Goal: Transaction & Acquisition: Purchase product/service

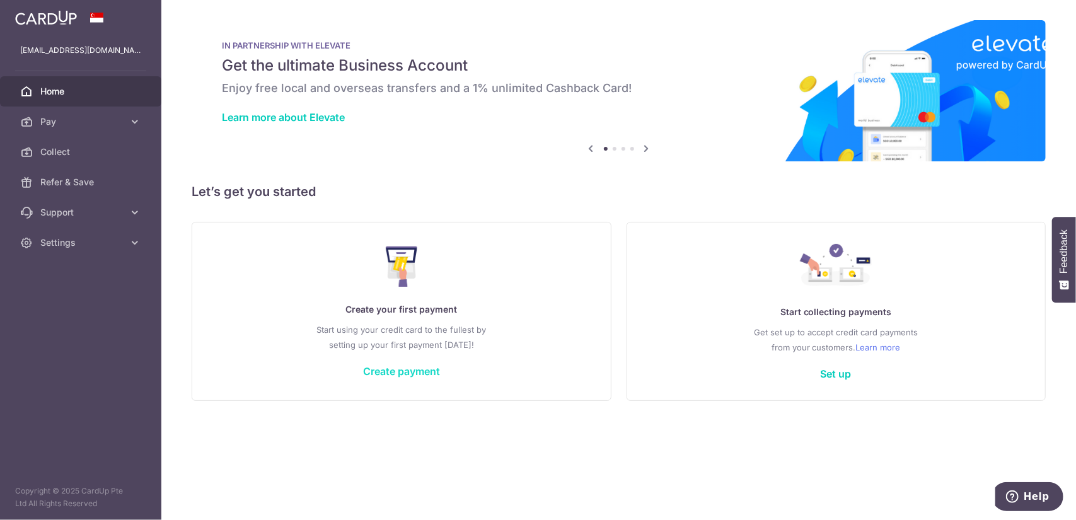
click at [426, 374] on link "Create payment" at bounding box center [401, 371] width 77 height 13
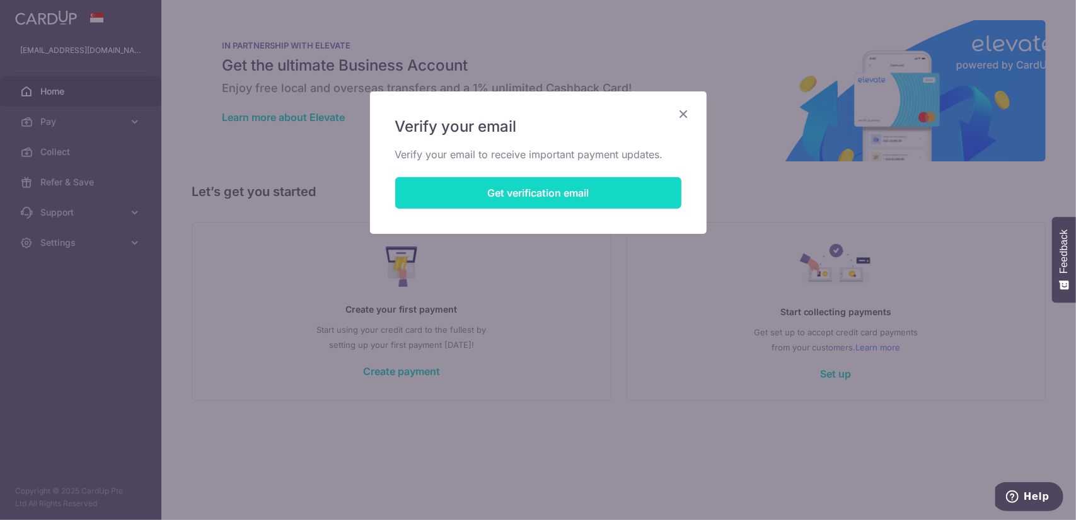
click at [569, 193] on button "Get verification email" at bounding box center [538, 193] width 286 height 32
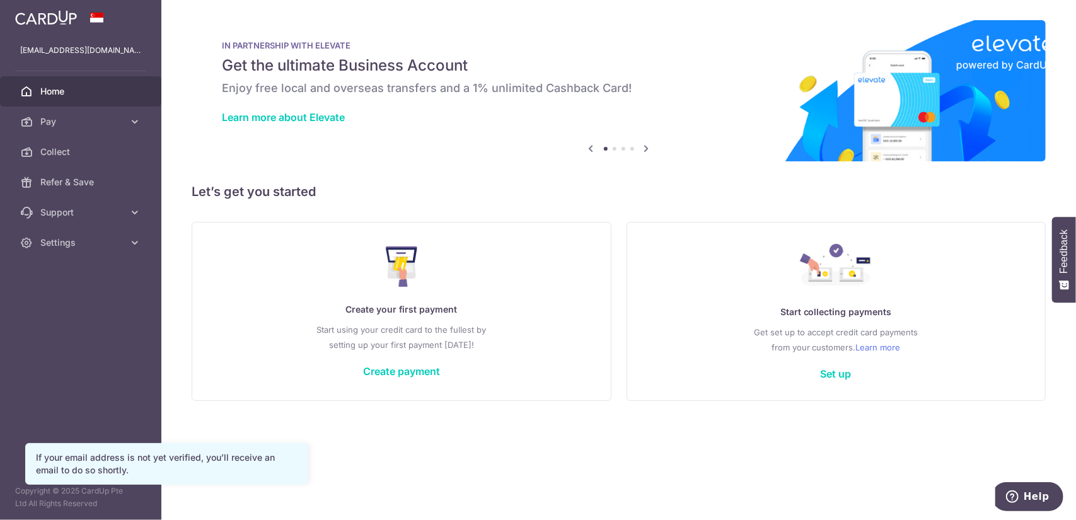
click at [405, 363] on div "Create your first payment Start using your credit card to the fullest by settin…" at bounding box center [401, 310] width 388 height 149
click at [403, 373] on link "Create payment" at bounding box center [401, 371] width 77 height 13
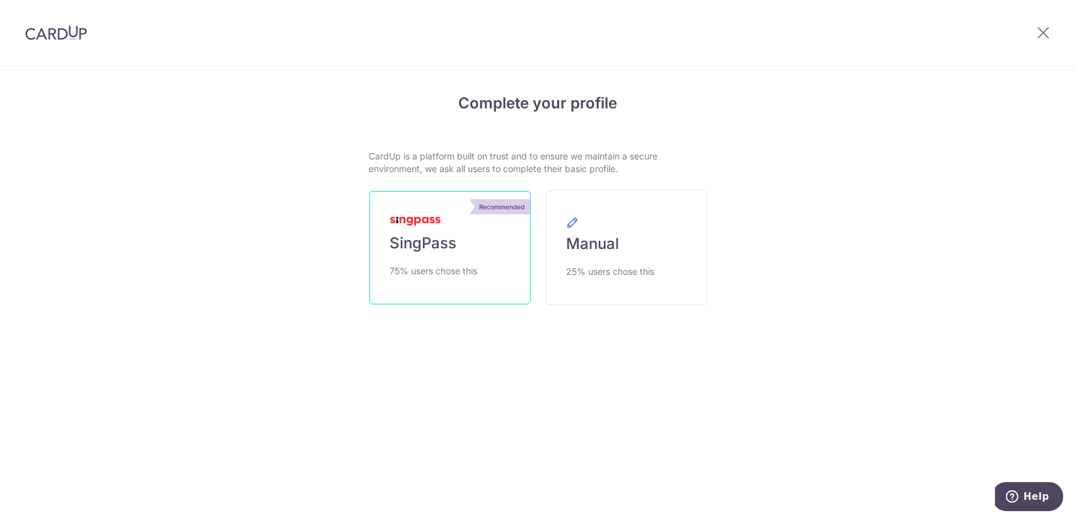
click at [453, 256] on link "Recommended SingPass 75% users chose this" at bounding box center [449, 247] width 161 height 113
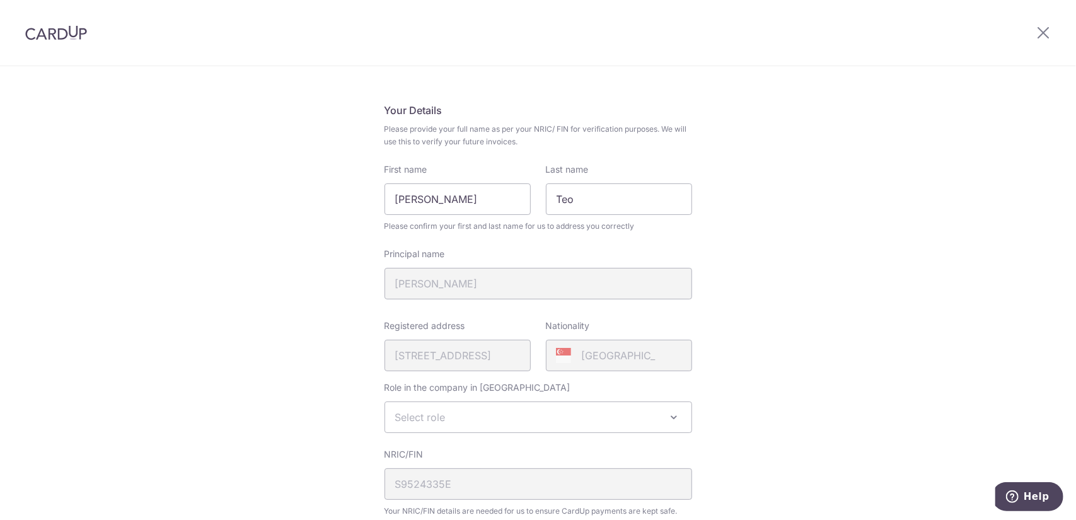
scroll to position [126, 0]
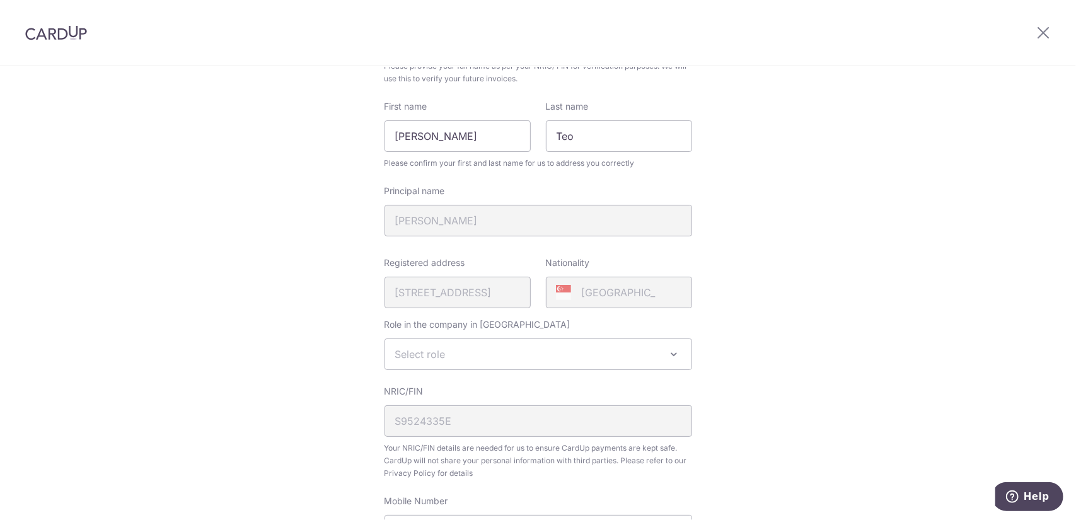
click at [633, 353] on span "Select role" at bounding box center [538, 354] width 306 height 30
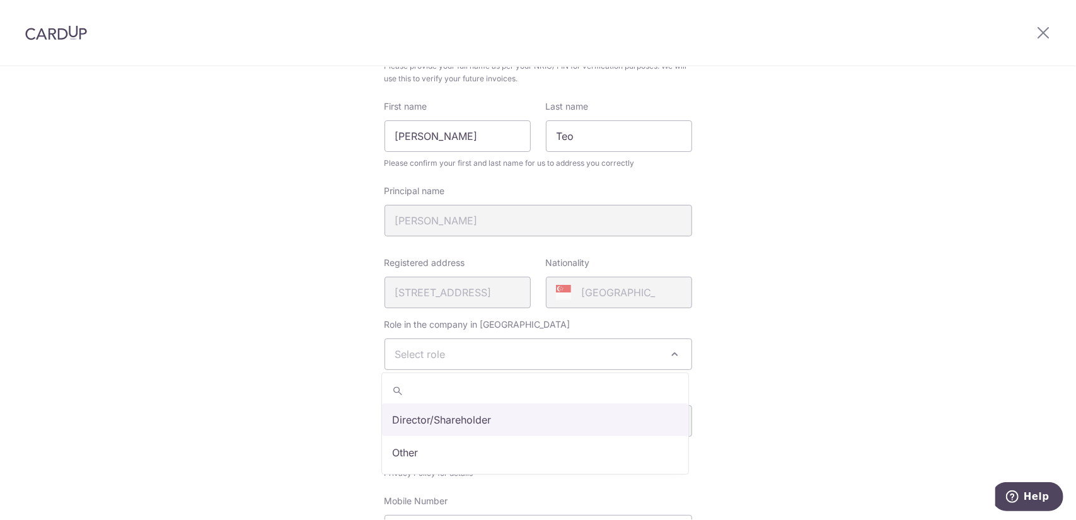
select select "director"
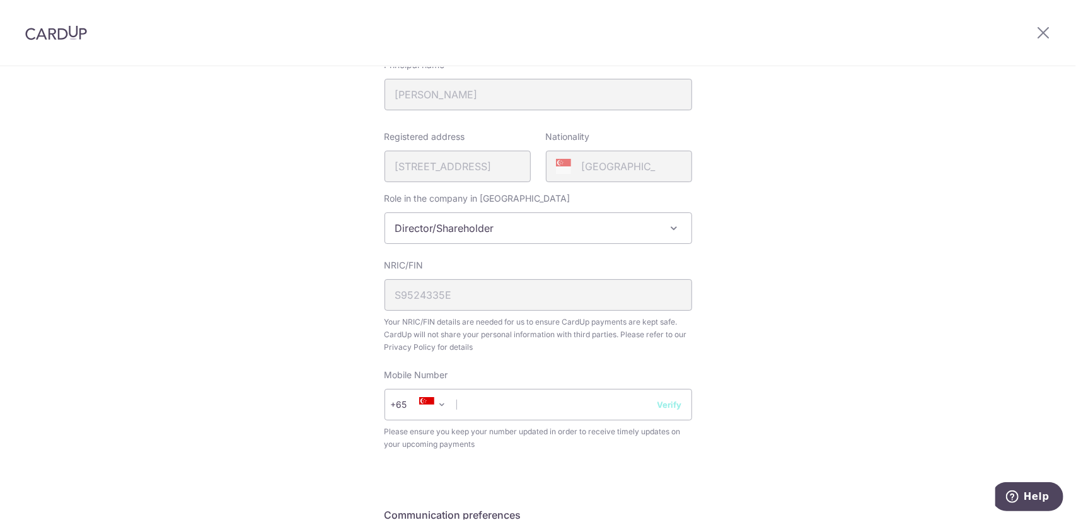
scroll to position [315, 0]
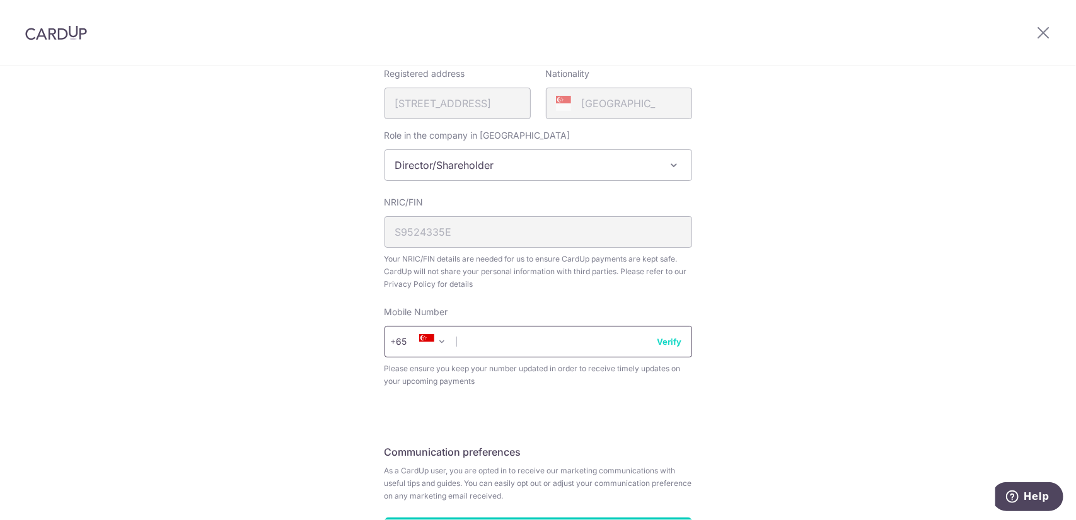
click at [552, 325] on div "Mobile Number +376 +971 +93 +1268 +1264 +355 +374 +244 +0 +54 +1684 +43 +61 +29…" at bounding box center [539, 347] width 308 height 82
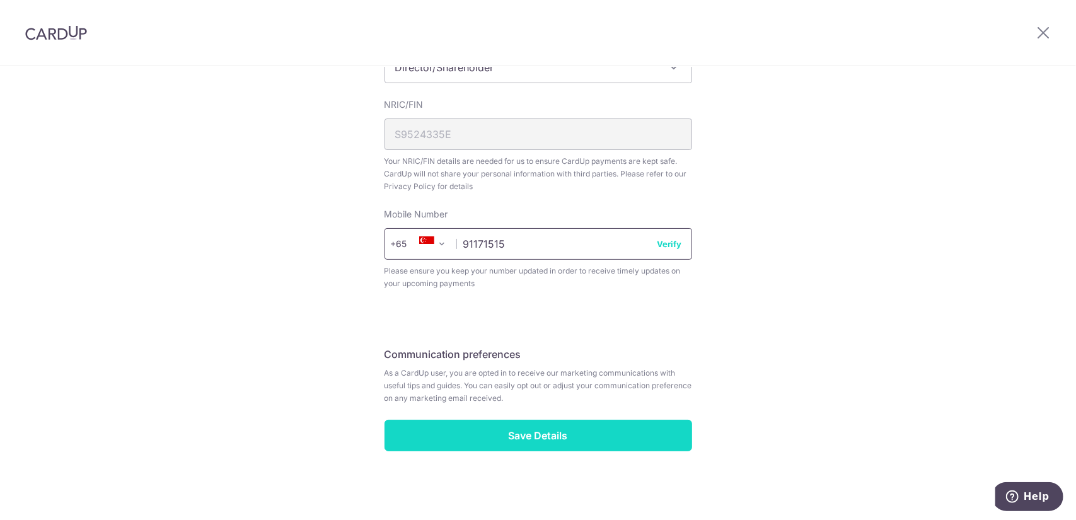
type input "91171515"
click at [615, 426] on input "Save Details" at bounding box center [539, 436] width 308 height 32
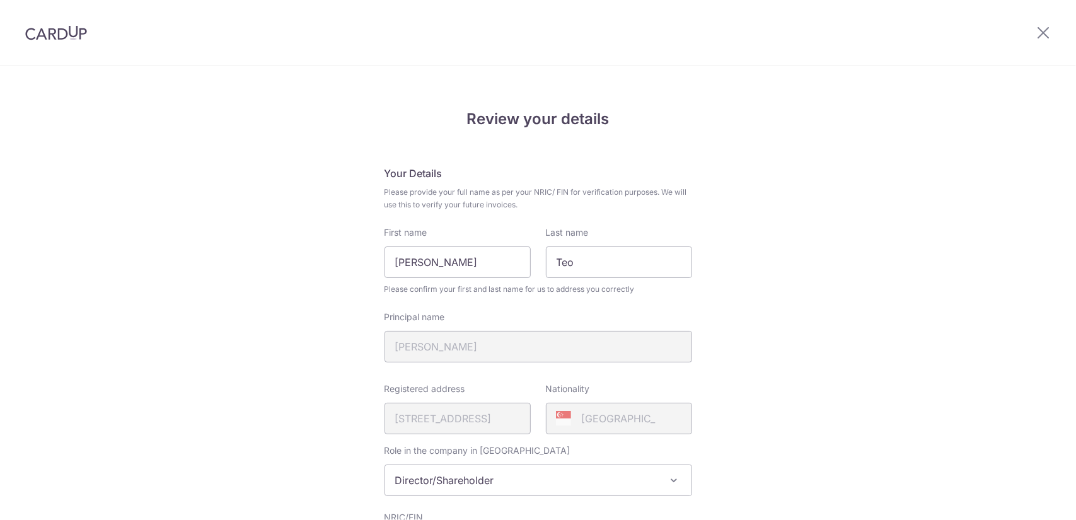
scroll to position [431, 0]
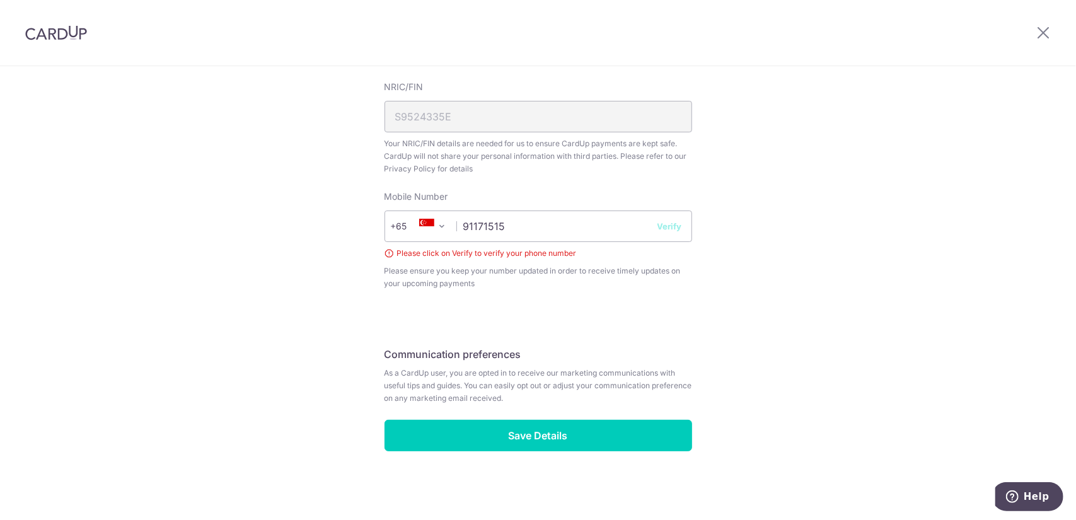
click at [668, 231] on button "Verify" at bounding box center [670, 226] width 25 height 13
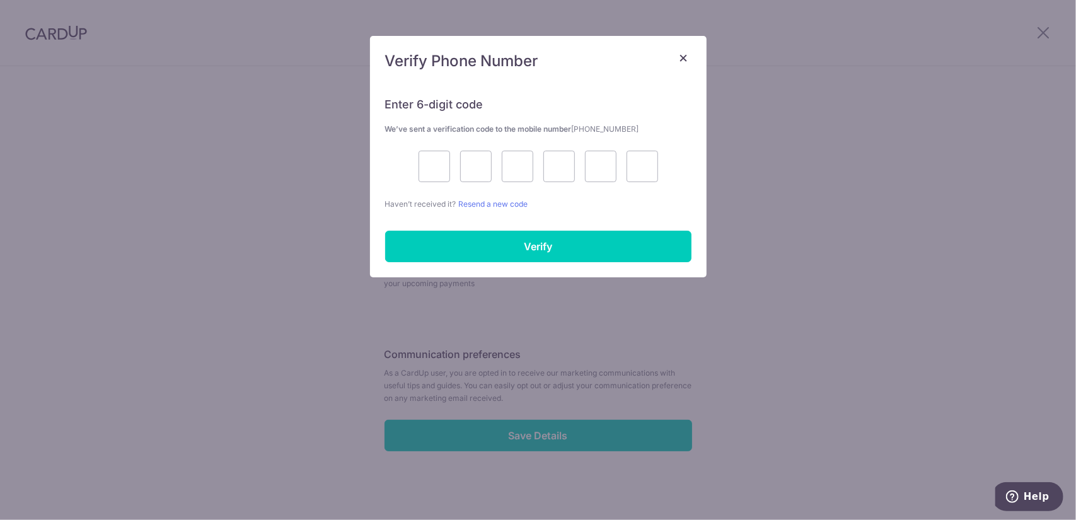
click at [412, 185] on div "Enter 6-digit code We’ve sent a verification code to the mobile number +6591171…" at bounding box center [538, 146] width 306 height 129
click at [425, 178] on input "text" at bounding box center [435, 167] width 32 height 32
type input "4"
click at [477, 173] on input "9" at bounding box center [476, 167] width 32 height 32
type input "7"
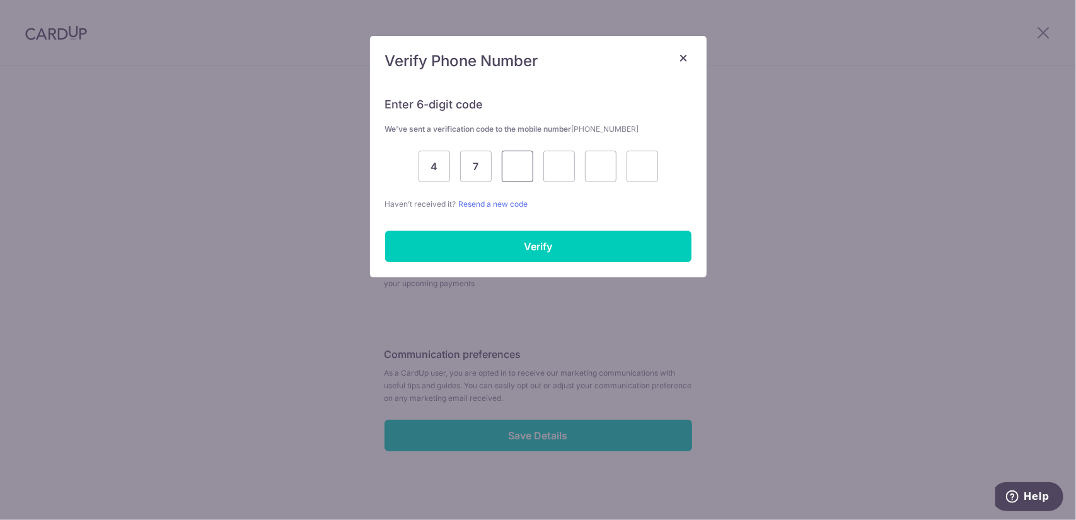
type input "9"
type input "5"
type input "4"
type input "6"
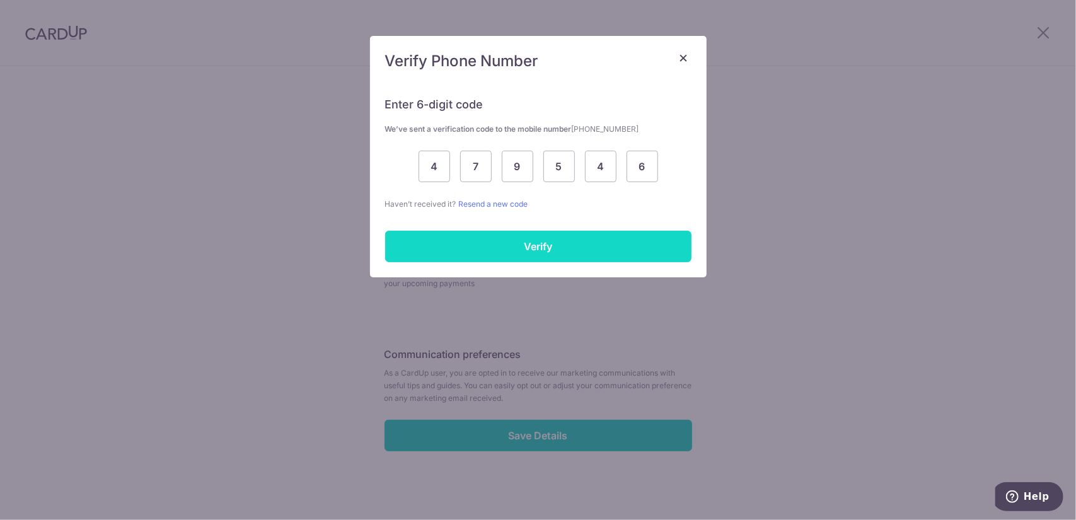
click at [523, 248] on input "Verify" at bounding box center [538, 247] width 306 height 32
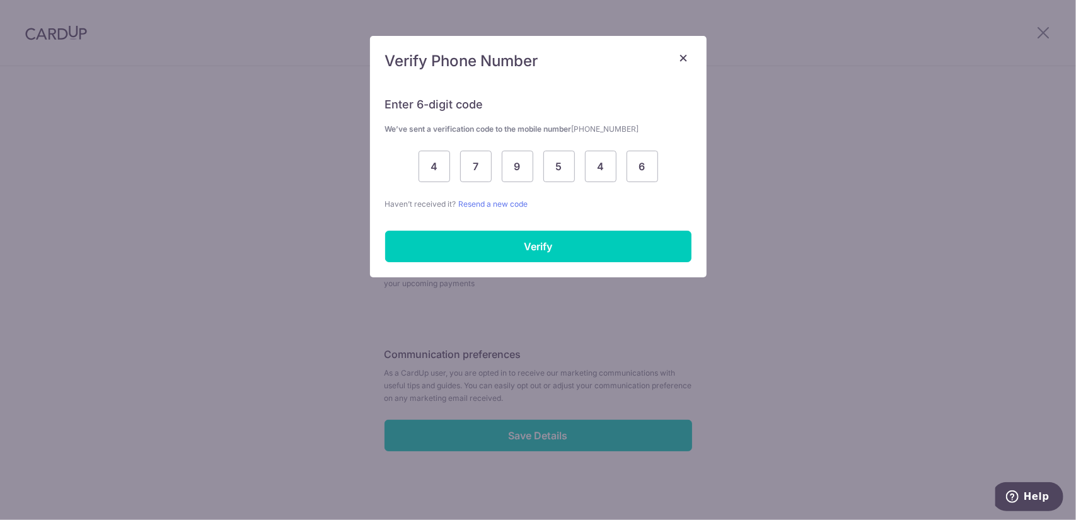
scroll to position [413, 0]
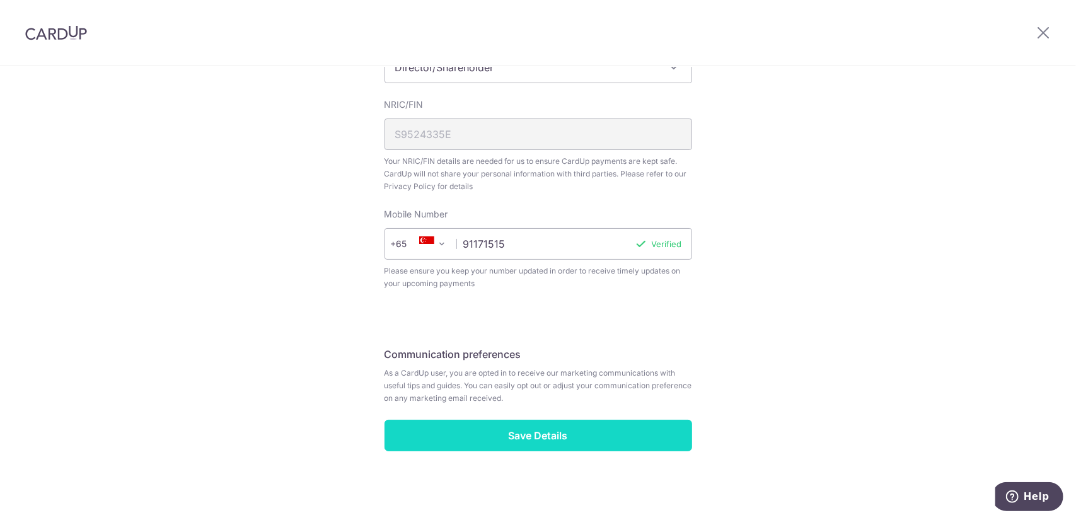
click at [629, 433] on input "Save Details" at bounding box center [539, 436] width 308 height 32
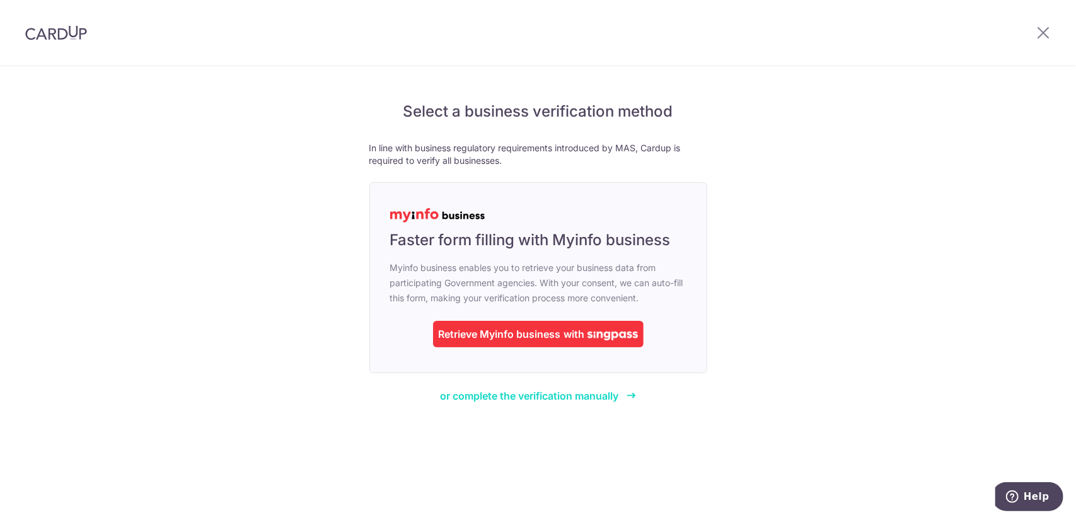
click at [561, 391] on span "or complete the verification manually" at bounding box center [529, 396] width 178 height 13
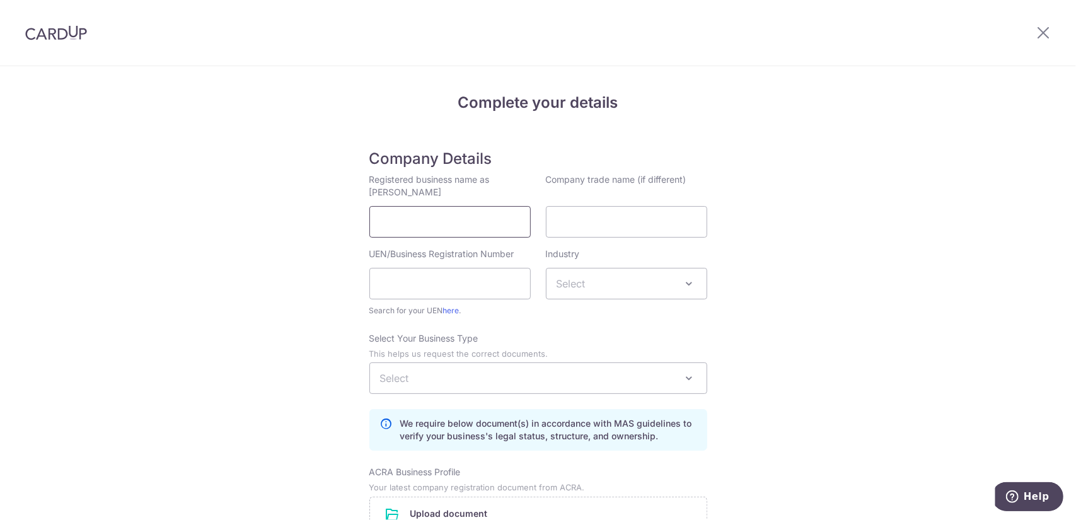
click at [405, 223] on input "Registered business name as per ACRA" at bounding box center [449, 222] width 161 height 32
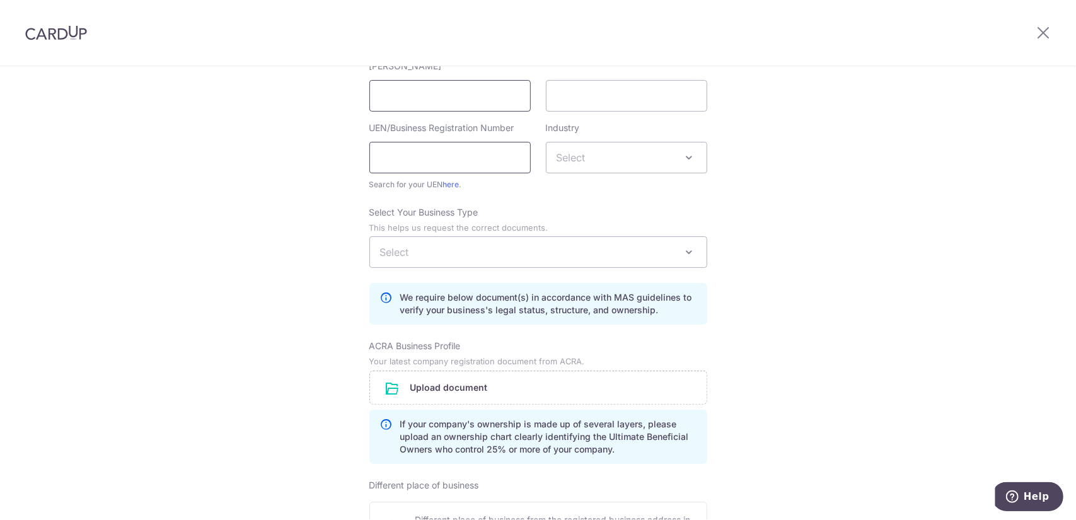
scroll to position [63, 0]
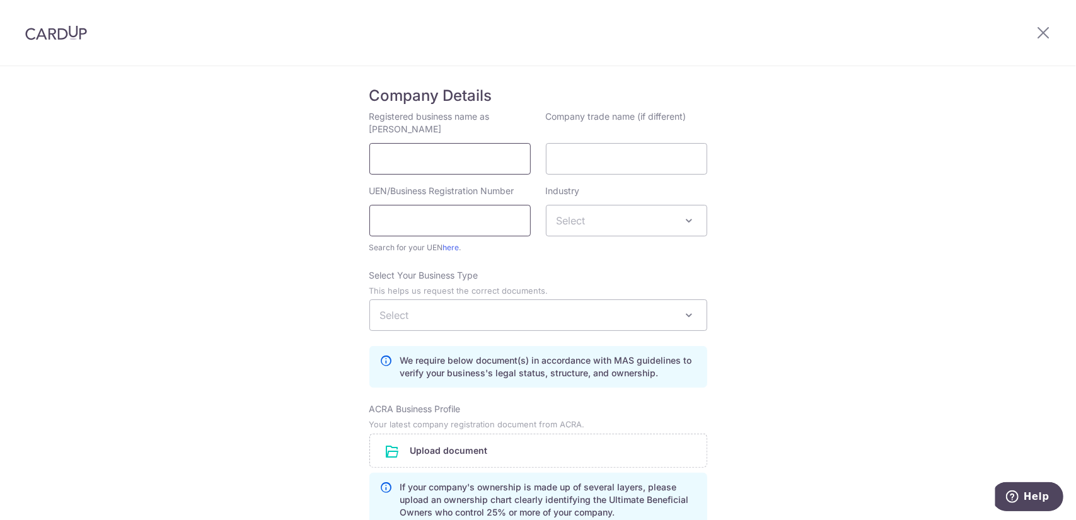
click at [455, 156] on input "Registered business name as per ACRA" at bounding box center [449, 159] width 161 height 32
paste input "202529696W"
type input "202529696W"
click at [656, 147] on input "Company trade name (if different)" at bounding box center [626, 159] width 161 height 32
click at [434, 228] on input "UEN/Business Registration Number" at bounding box center [449, 221] width 161 height 32
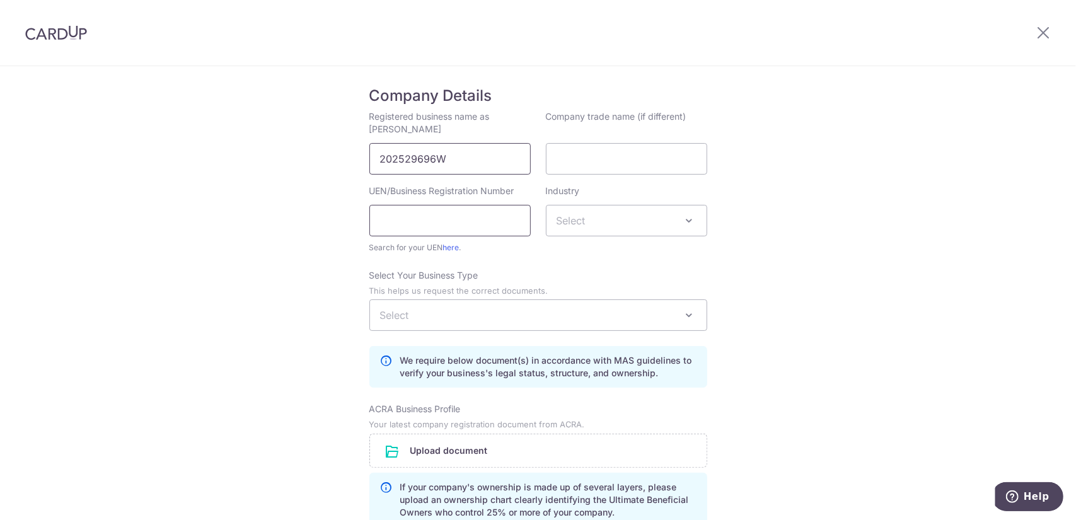
paste input "202529696W"
type input "202529696W"
drag, startPoint x: 376, startPoint y: 171, endPoint x: 324, endPoint y: 171, distance: 51.7
click at [355, 171] on div "Complete your details Company Details Registered business name as per ACRA 2025…" at bounding box center [538, 514] width 1076 height 1023
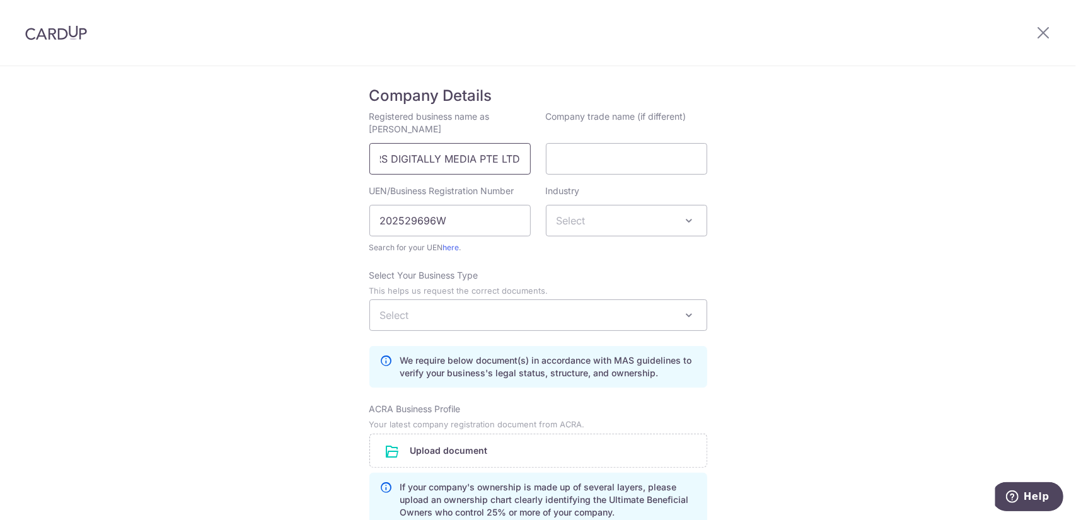
type input "YOURS DIGITALLY MEDIA PTE LTD"
click at [424, 159] on input "YOURS DIGITALLY MEDIA PTE LTD" at bounding box center [449, 159] width 161 height 32
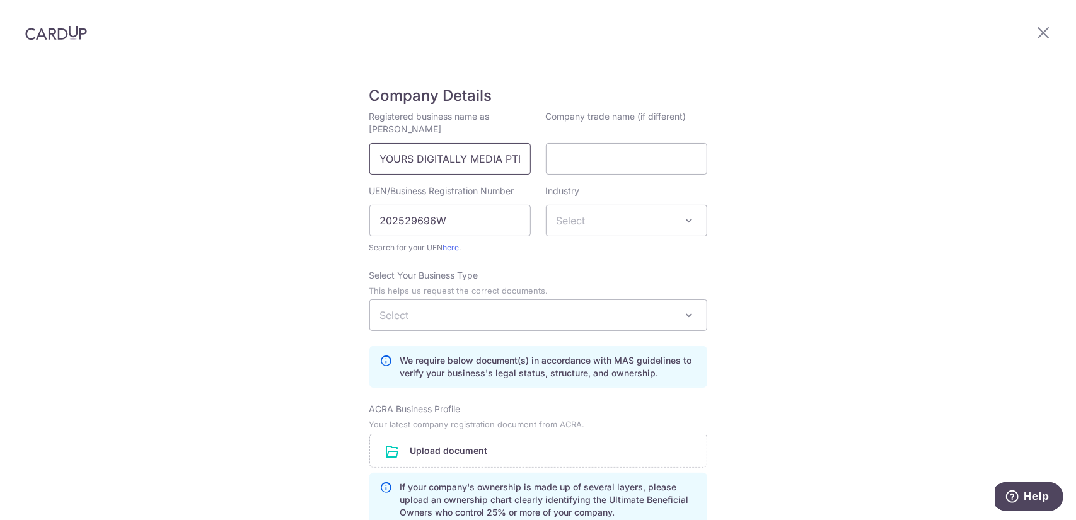
click at [424, 159] on input "YOURS DIGITALLY MEDIA PTE LTD" at bounding box center [449, 159] width 161 height 32
paste input "YOURSDIGITALLY MEDIA PTE. LTD"
type input "YOURSDIGITALLY MEDIA PTE. LTD."
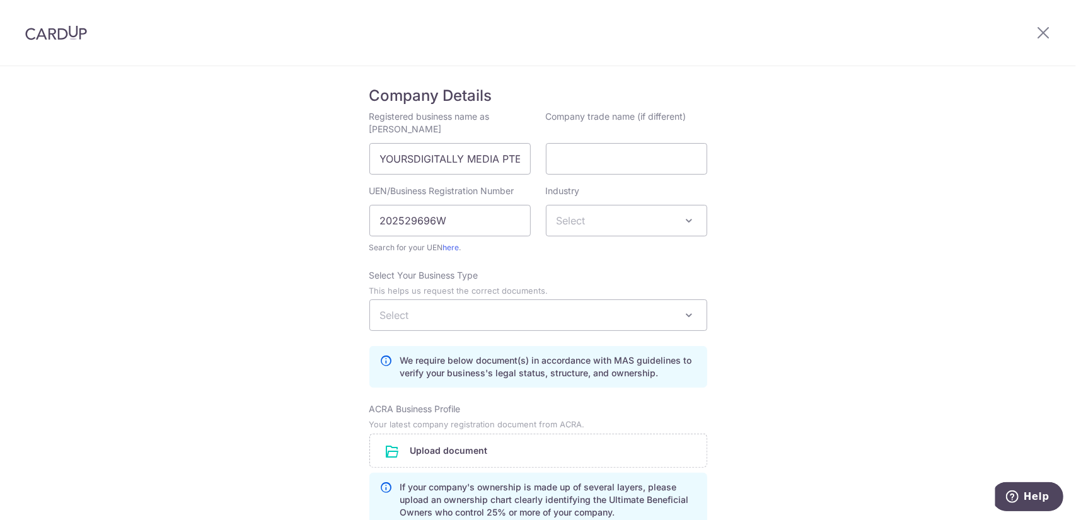
click at [795, 195] on div "Complete your details Company Details Registered business name as per ACRA YOUR…" at bounding box center [538, 514] width 1076 height 1023
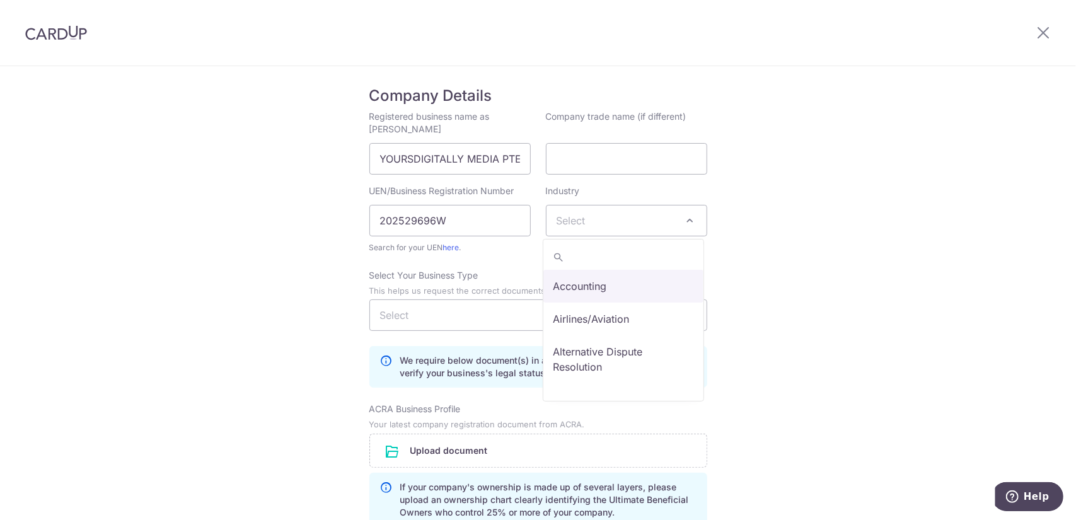
click at [642, 228] on span "Select" at bounding box center [627, 221] width 160 height 30
type input "DE"
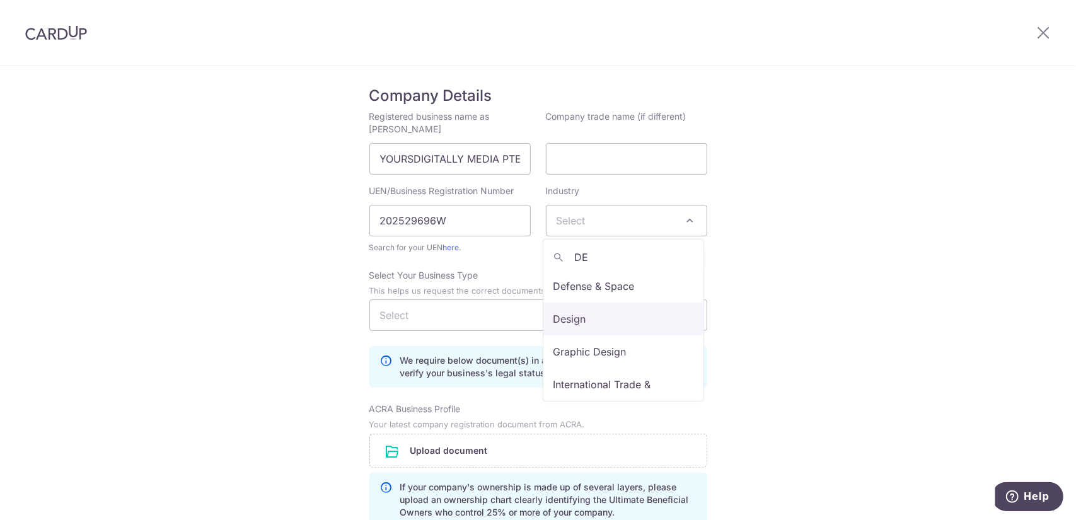
select select "26"
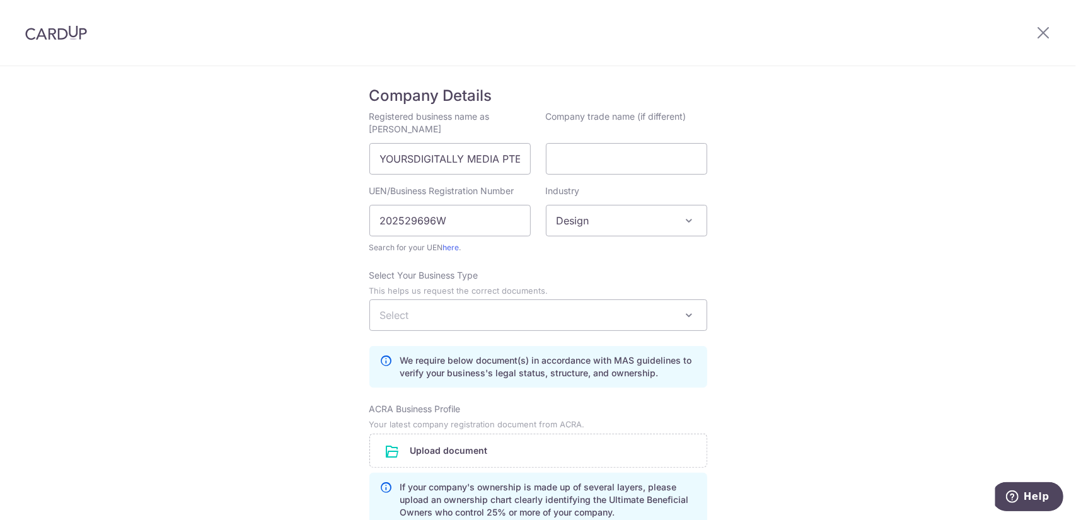
click at [571, 319] on span "Select" at bounding box center [538, 315] width 337 height 30
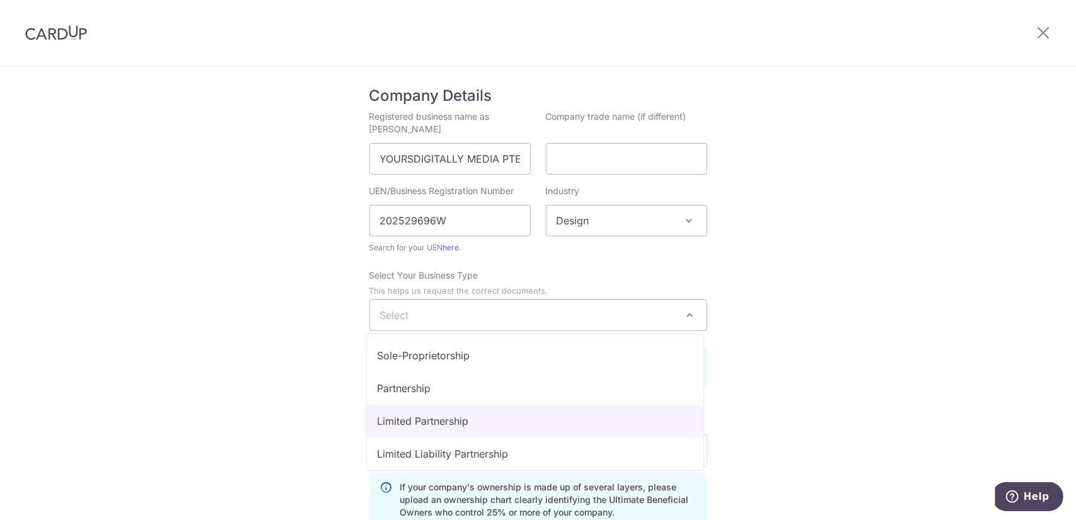
scroll to position [63, 0]
select select "Private Company (PTE LTD)"
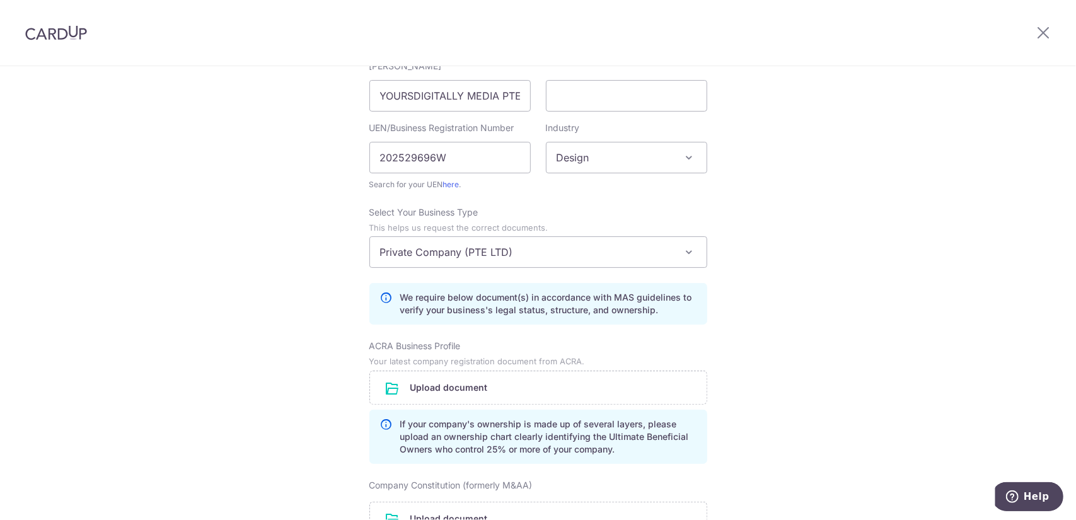
scroll to position [189, 0]
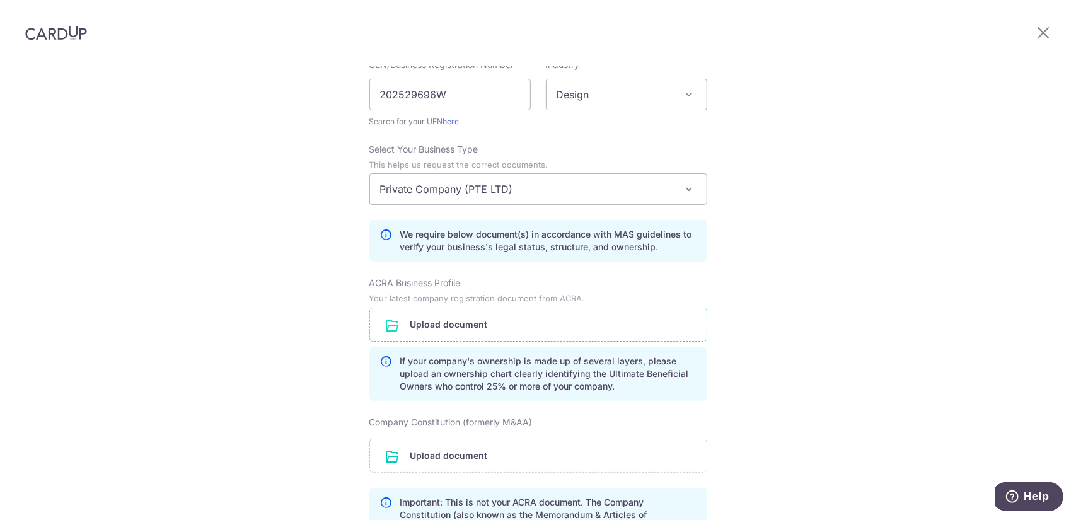
click at [481, 325] on input "file" at bounding box center [538, 324] width 337 height 33
click at [466, 318] on input "file" at bounding box center [538, 324] width 337 height 33
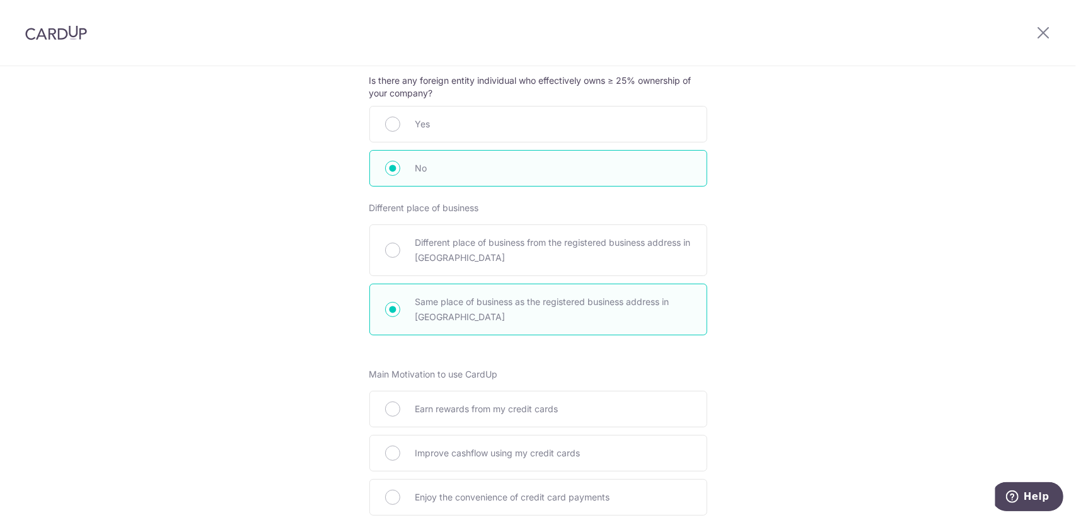
scroll to position [820, 0]
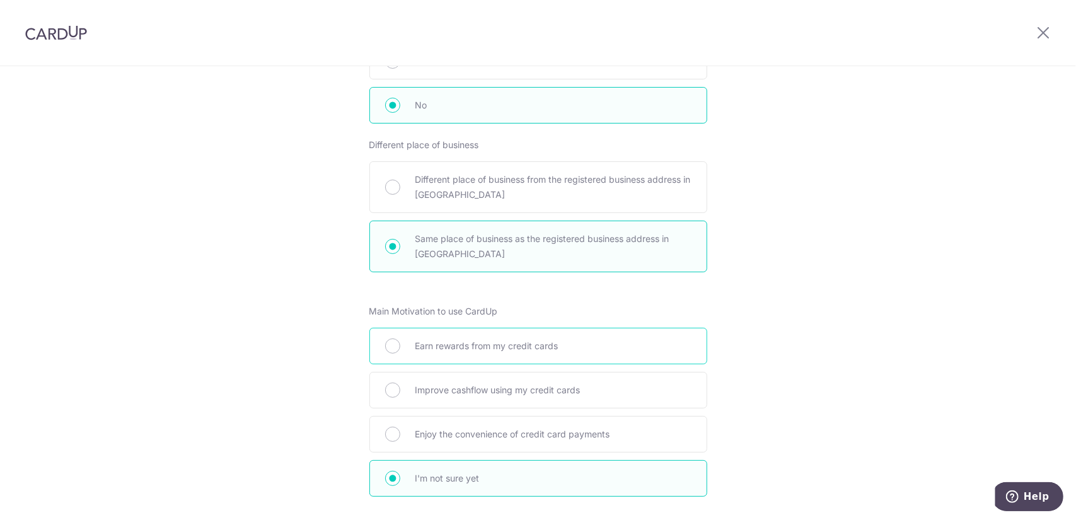
click at [557, 341] on span "Earn rewards from my credit cards" at bounding box center [554, 346] width 276 height 15
click at [400, 341] on input "Earn rewards from my credit cards" at bounding box center [392, 346] width 15 height 15
radio input "true"
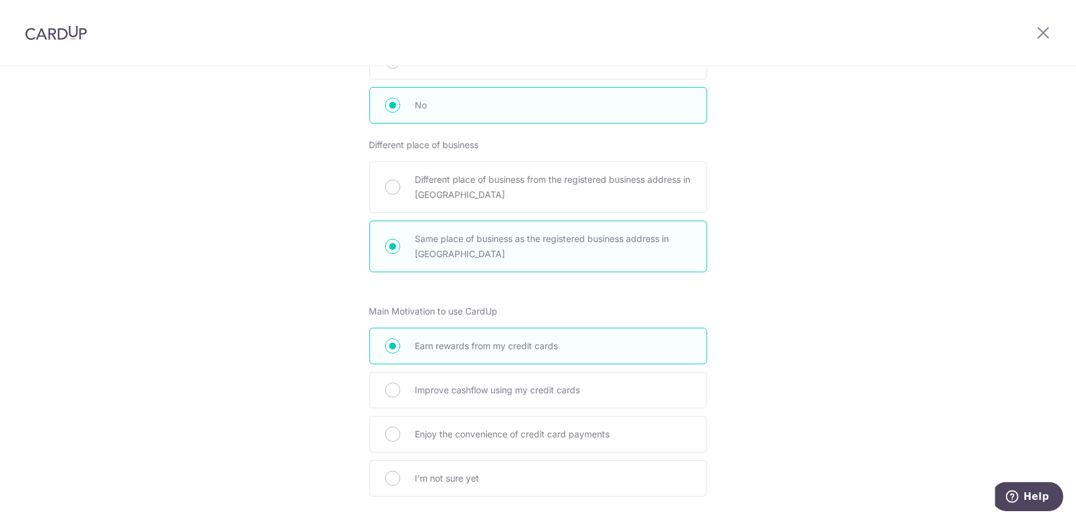
scroll to position [916, 0]
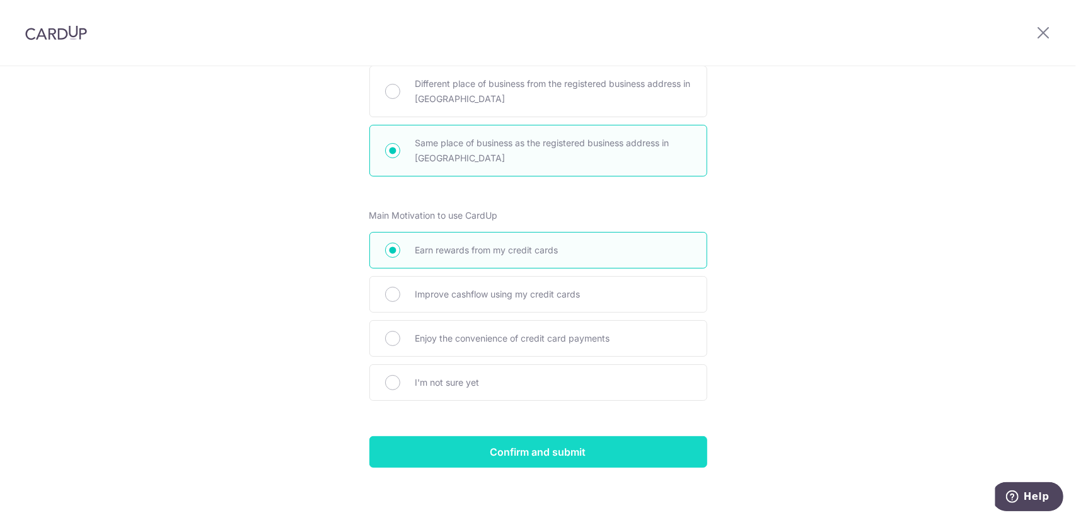
click at [592, 443] on input "Confirm and submit" at bounding box center [538, 452] width 338 height 32
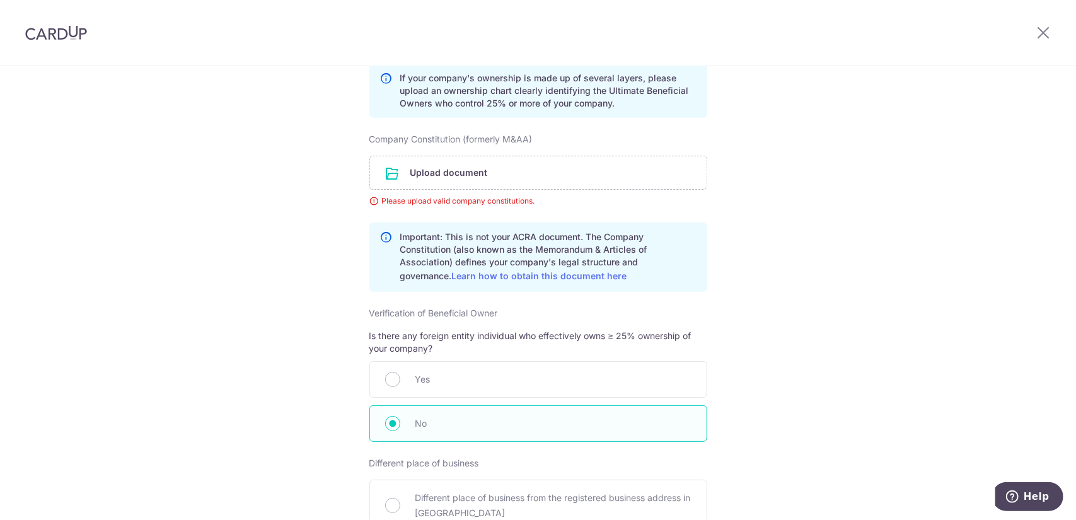
scroll to position [456, 0]
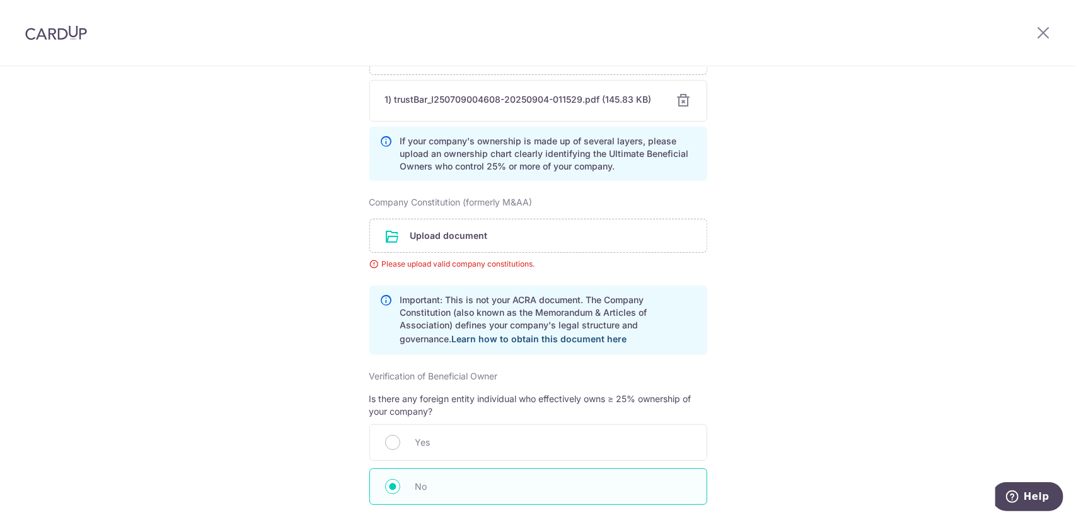
click at [522, 337] on link "Learn how to obtain this document here" at bounding box center [539, 339] width 175 height 11
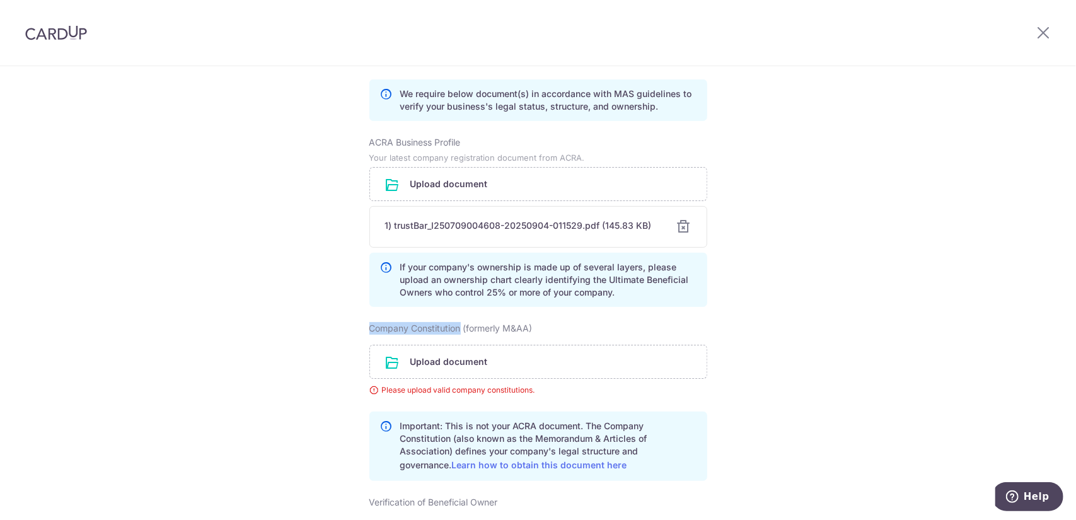
drag, startPoint x: 383, startPoint y: 325, endPoint x: 457, endPoint y: 327, distance: 73.8
click at [457, 327] on label "Company Constitution (formerly M&AA)" at bounding box center [450, 328] width 163 height 13
copy label "Company Constitution"
click at [847, 268] on div "Complete your details Company Details Registered business name as per ACRA YOUR…" at bounding box center [538, 433] width 1076 height 1394
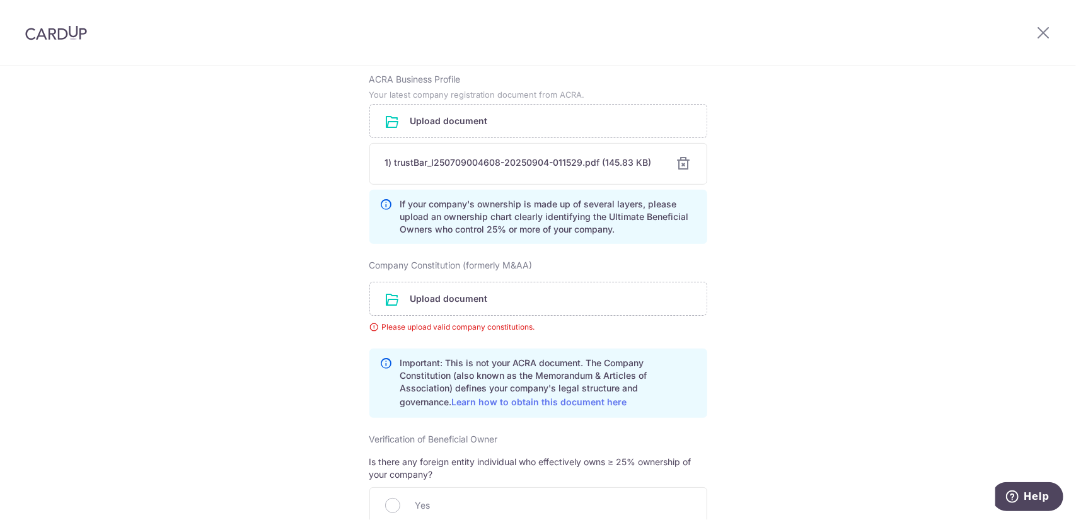
scroll to position [582, 0]
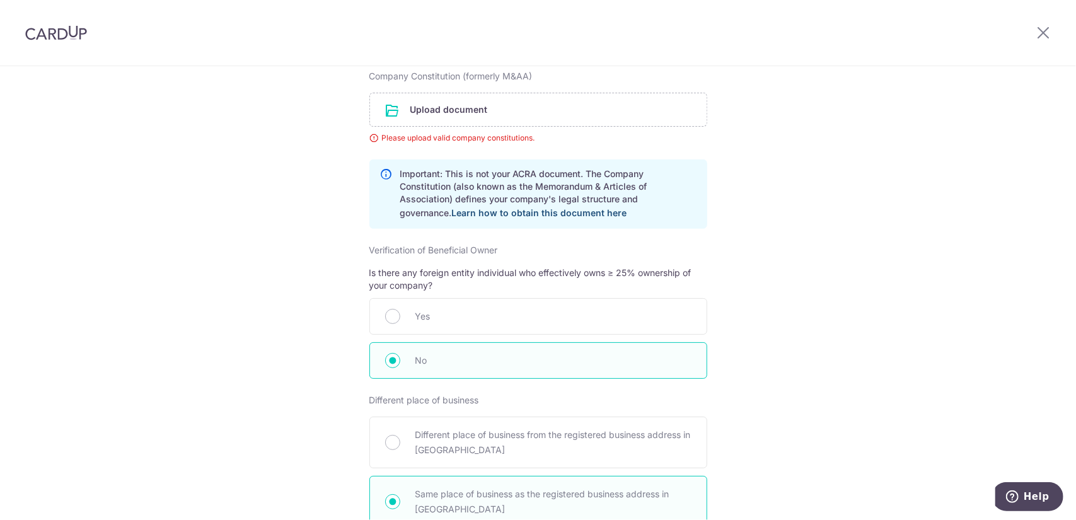
click at [504, 214] on link "Learn how to obtain this document here" at bounding box center [539, 212] width 175 height 11
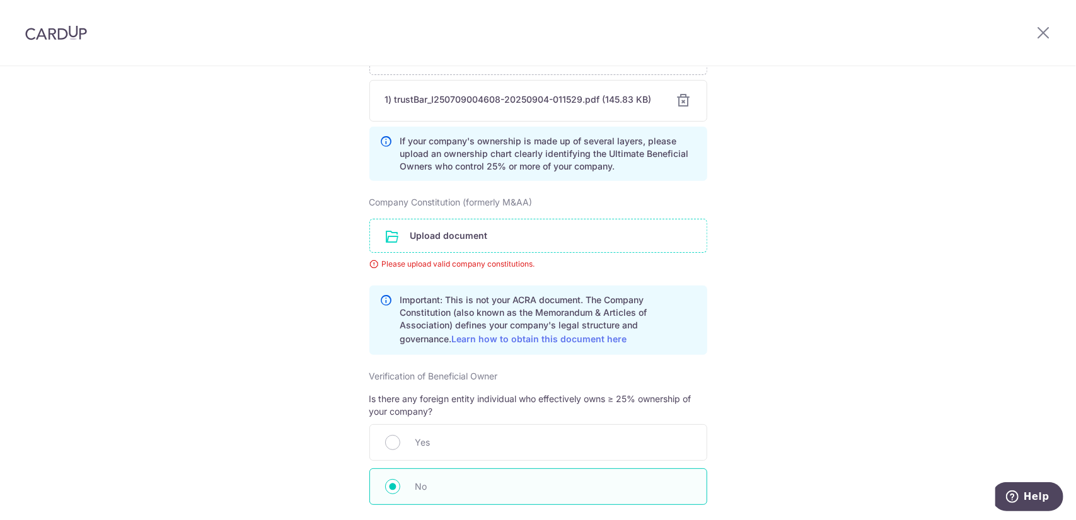
click at [473, 229] on input "file" at bounding box center [538, 235] width 337 height 33
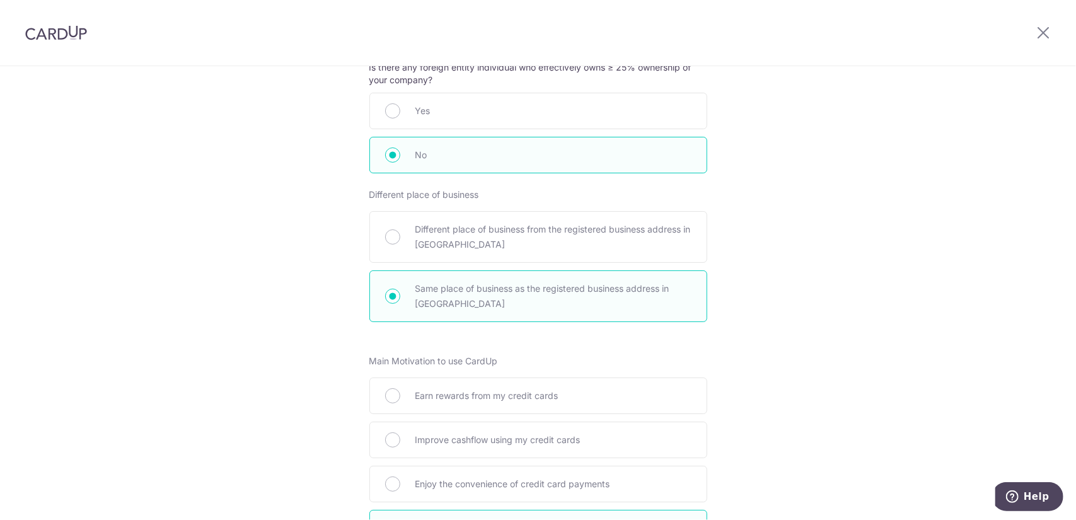
scroll to position [980, 0]
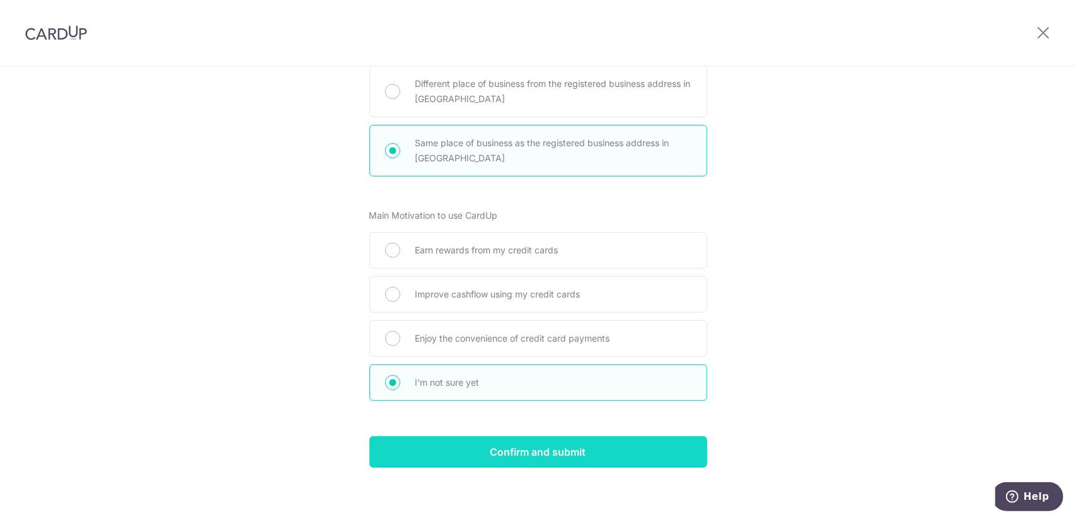
click at [621, 440] on input "Confirm and submit" at bounding box center [538, 452] width 338 height 32
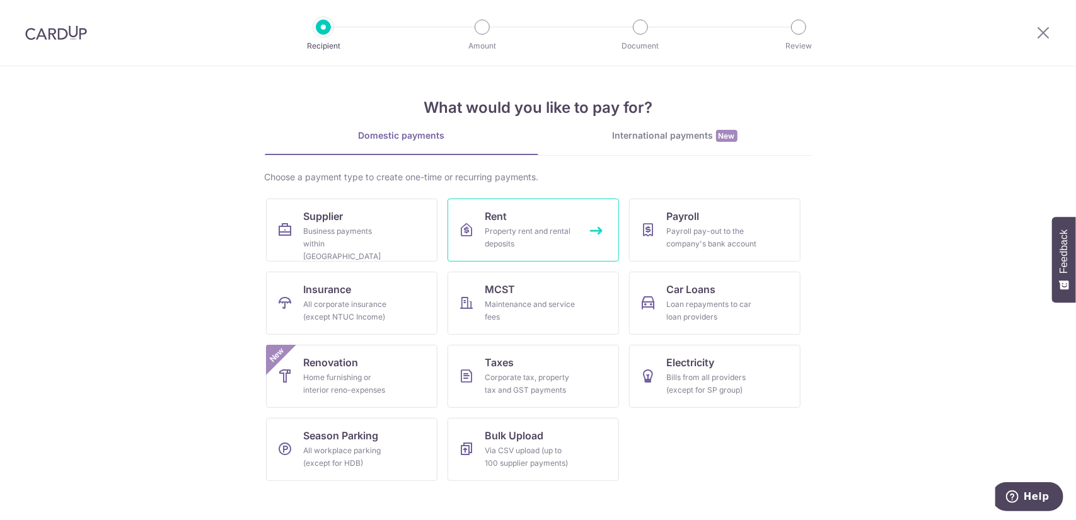
click at [538, 240] on div "Property rent and rental deposits" at bounding box center [531, 237] width 91 height 25
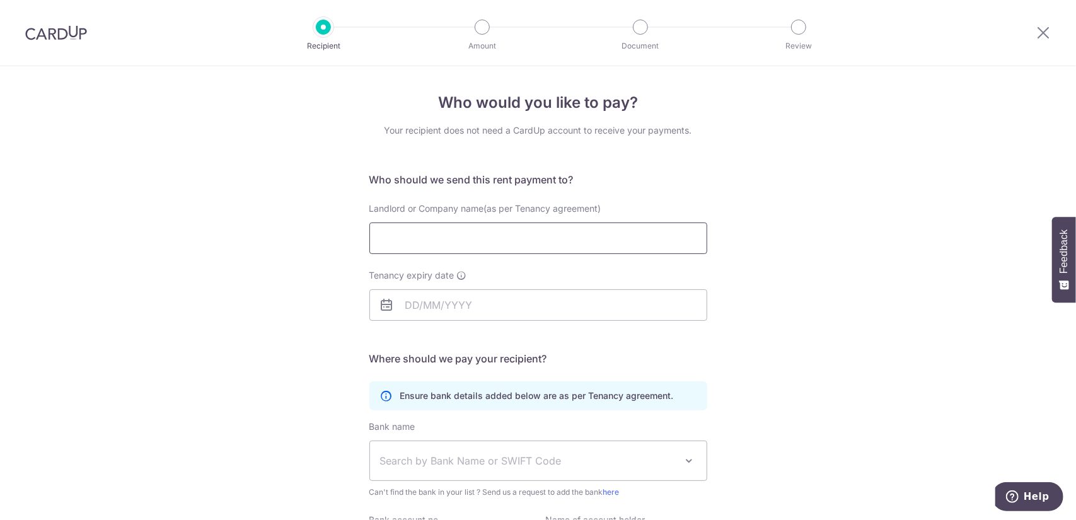
click at [535, 240] on input "Landlord or Company name(as per Tenancy agreement)" at bounding box center [538, 239] width 338 height 32
type input "[PERSON_NAME]"
click at [491, 298] on input "Tenancy expiry date" at bounding box center [538, 305] width 338 height 32
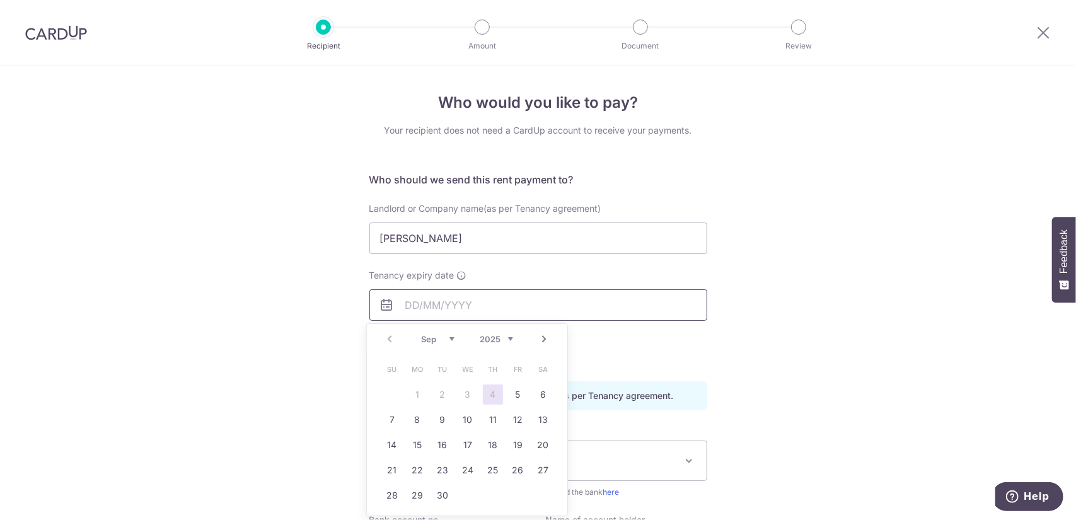
type input "[DATE]"
click at [735, 370] on div "Who would you like to pay? Your recipient does not need a CardUp account to rec…" at bounding box center [538, 366] width 1076 height 600
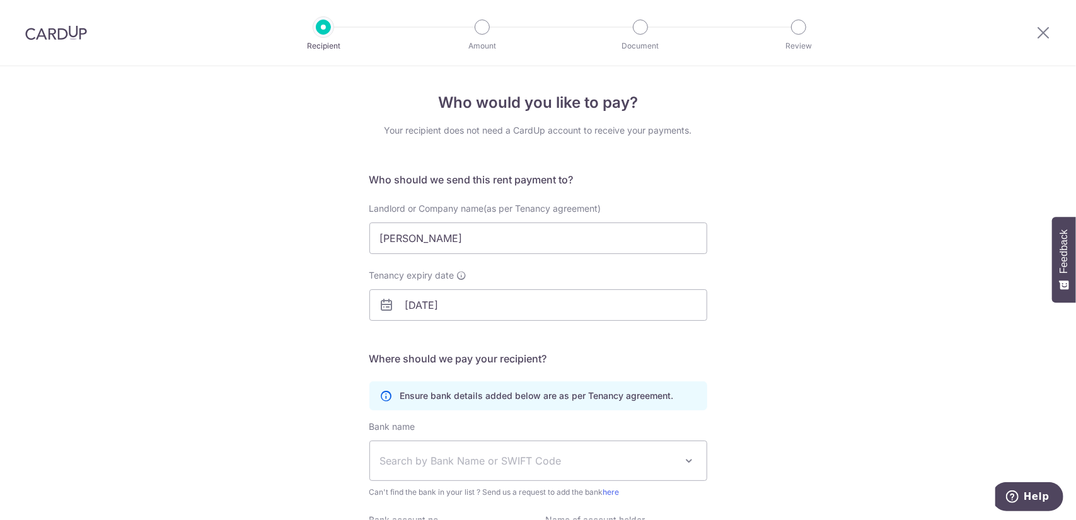
scroll to position [63, 0]
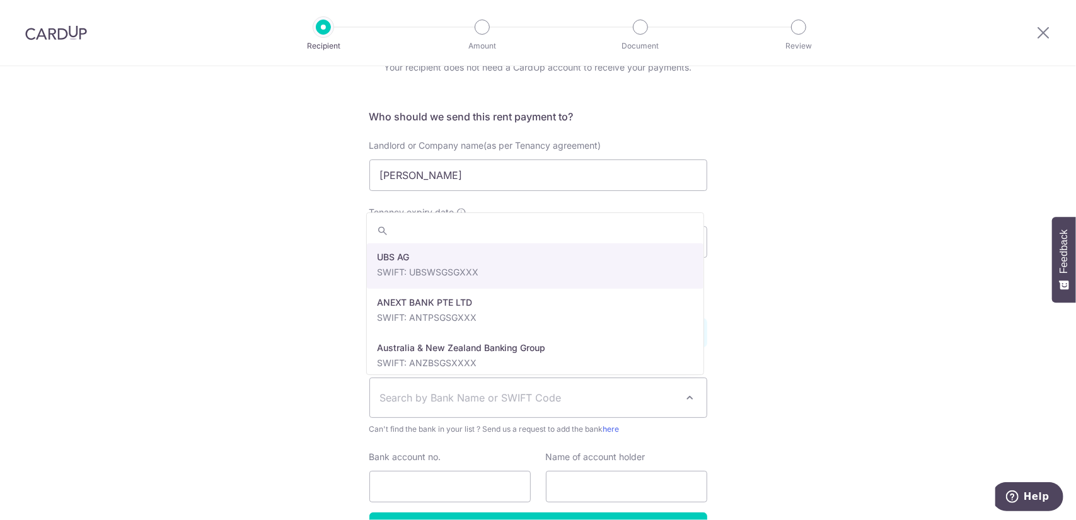
click at [632, 389] on span "Search by Bank Name or SWIFT Code" at bounding box center [538, 397] width 337 height 39
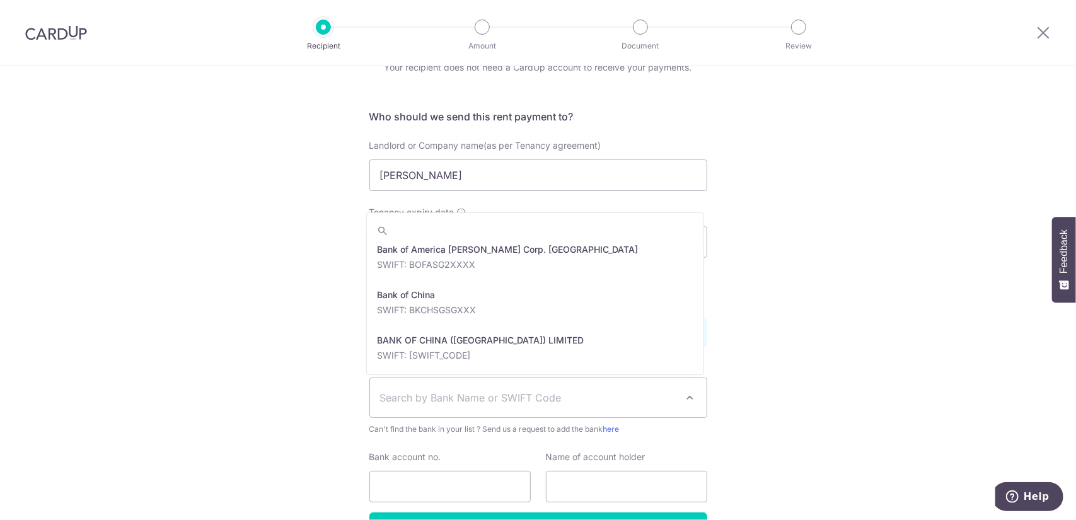
scroll to position [252, 0]
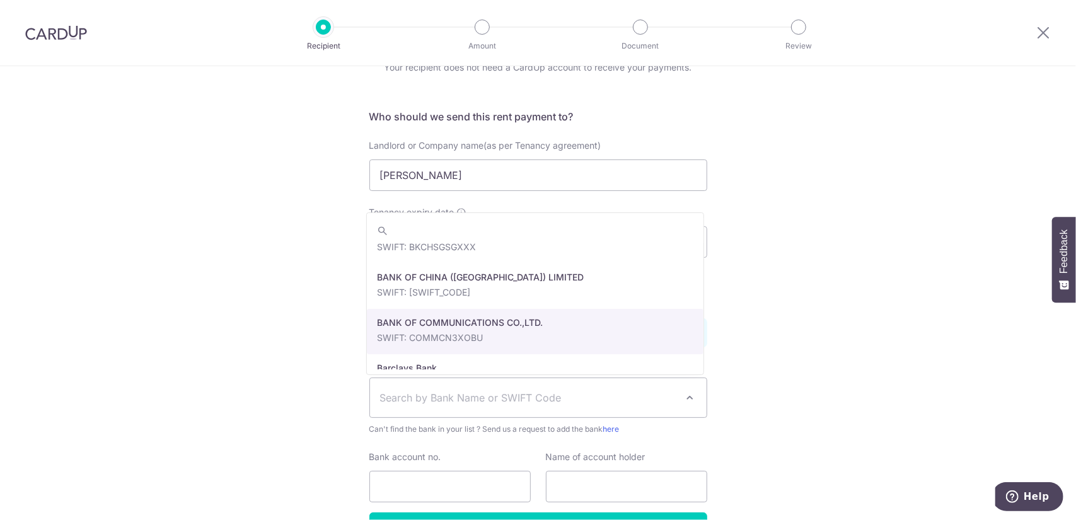
click at [763, 316] on div "Who would you like to pay? Your recipient does not need a CardUp account to rec…" at bounding box center [538, 303] width 1076 height 600
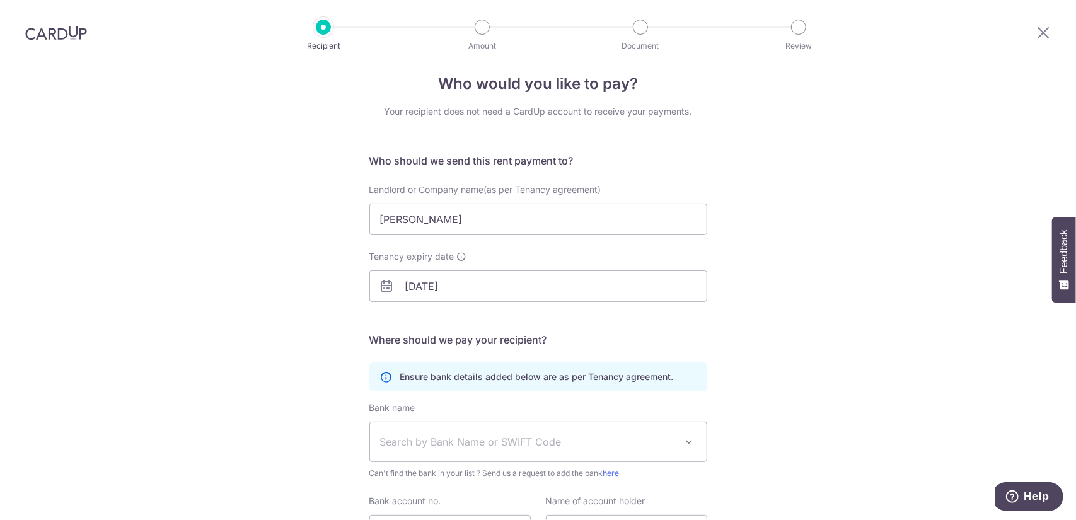
scroll to position [145, 0]
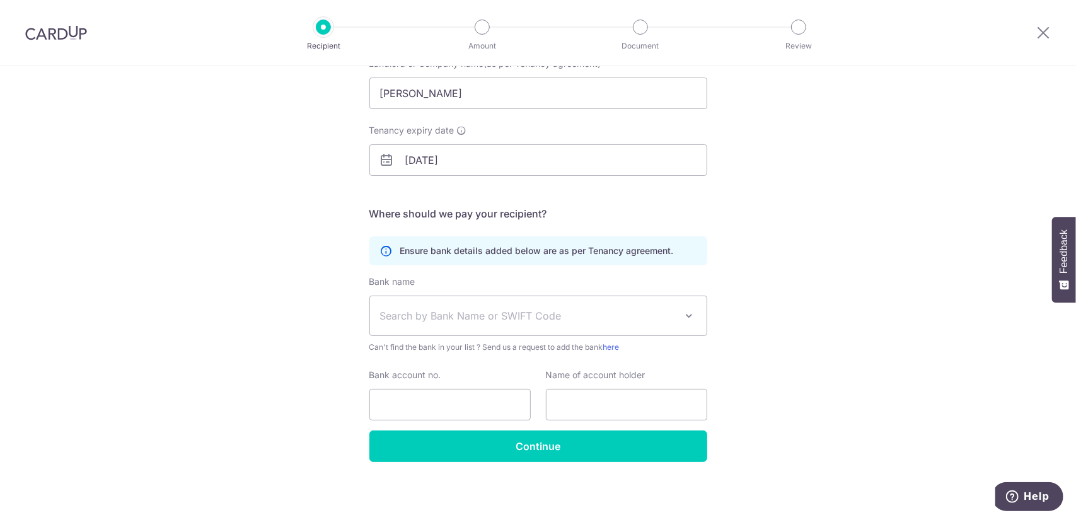
click at [644, 316] on span "Search by Bank Name or SWIFT Code" at bounding box center [528, 315] width 296 height 15
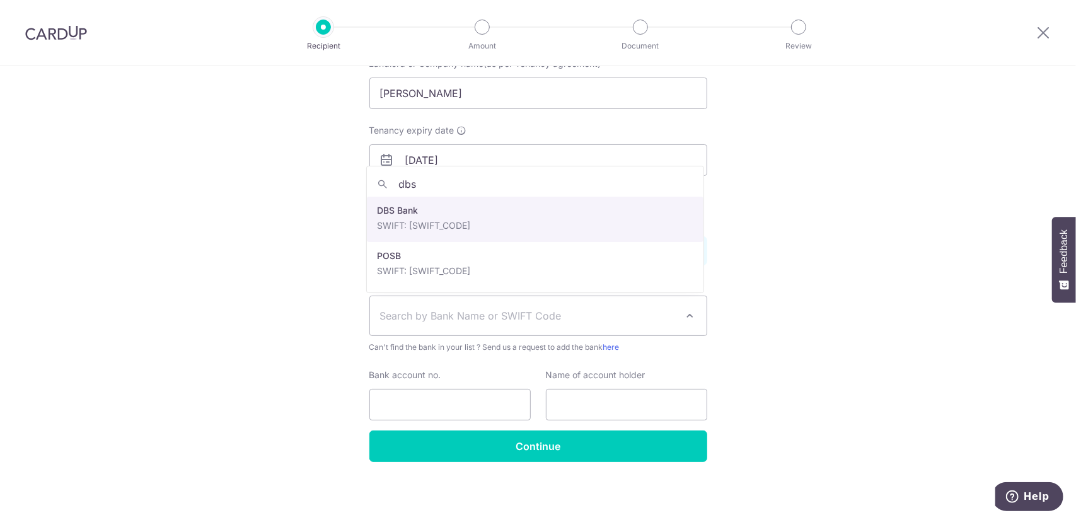
type input "dbs"
select select "6"
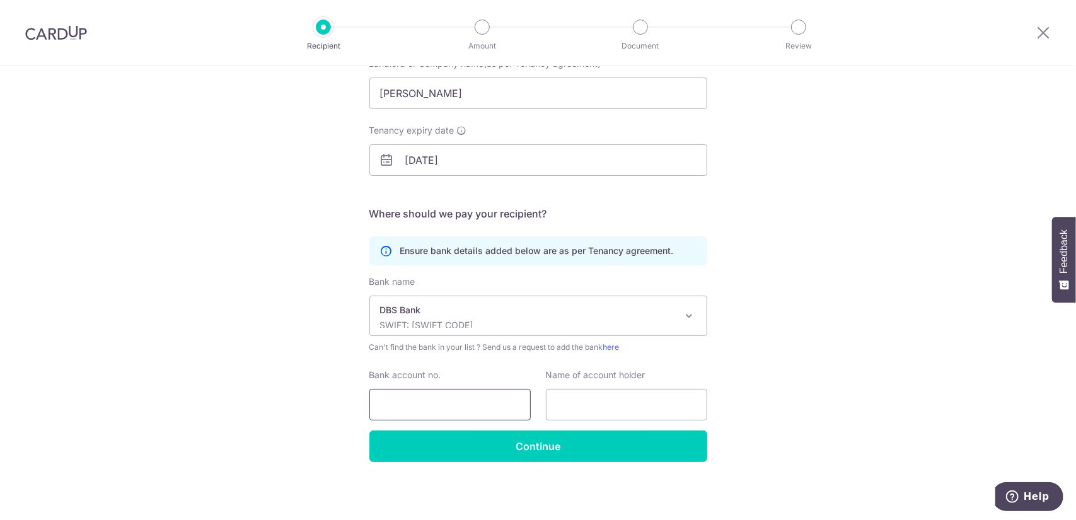
click at [498, 404] on input "Bank account no." at bounding box center [449, 405] width 161 height 32
click at [471, 397] on input "Bank account no." at bounding box center [449, 405] width 161 height 32
type input "015-028976-7"
click at [583, 422] on div "Bank name Select Bank UBS AG ANEXT BANK PTE LTD Australia & New Zealand Banking…" at bounding box center [538, 353] width 338 height 155
click at [585, 417] on input "text" at bounding box center [626, 405] width 161 height 32
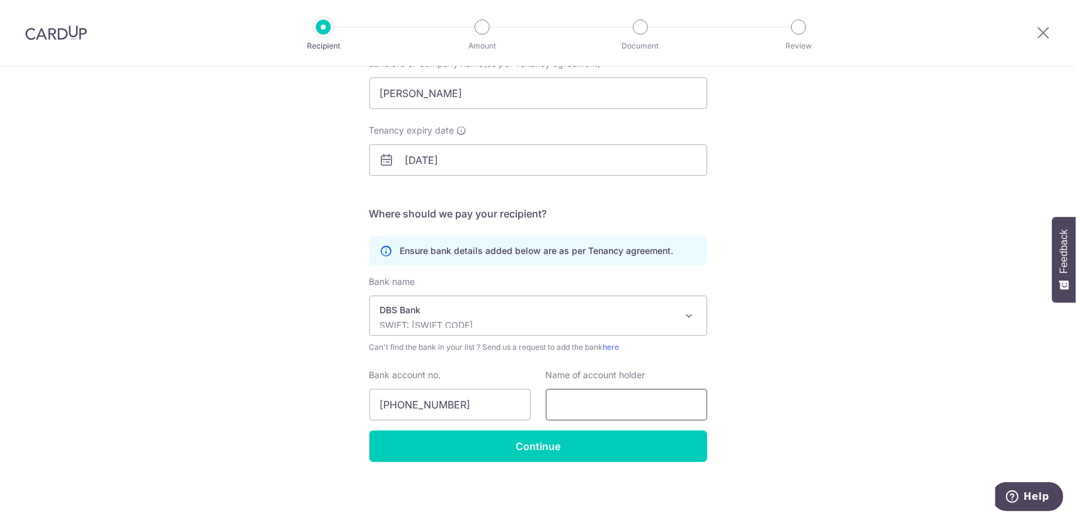
click at [657, 412] on input "text" at bounding box center [626, 405] width 161 height 32
drag, startPoint x: 447, startPoint y: 105, endPoint x: 272, endPoint y: 124, distance: 175.8
click at [271, 122] on div "Who would you like to pay? Your recipient does not need a CardUp account to rec…" at bounding box center [538, 221] width 1076 height 600
click at [660, 416] on input "text" at bounding box center [626, 405] width 161 height 32
paste input "Tan Hiok Lok"
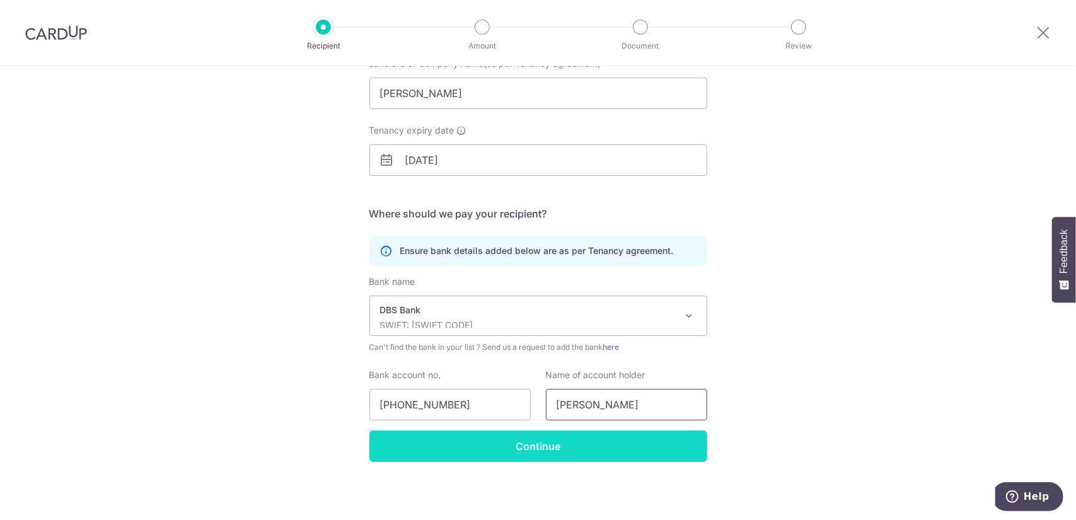
type input "Tan Hiok Lok"
click at [583, 455] on input "Continue" at bounding box center [538, 447] width 338 height 32
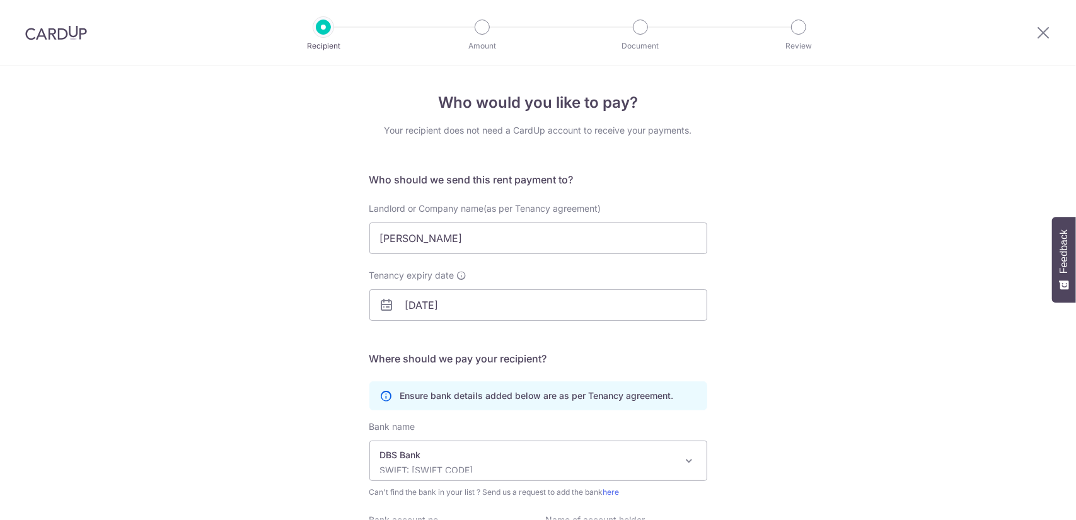
scroll to position [175, 0]
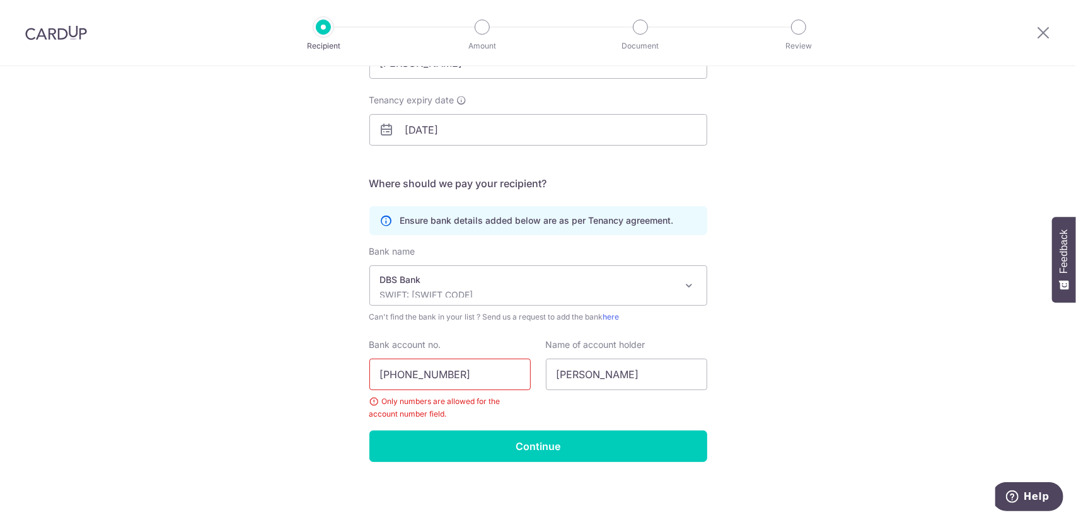
drag, startPoint x: 511, startPoint y: 378, endPoint x: 353, endPoint y: 382, distance: 157.7
click at [355, 382] on div "Who would you like to pay? Your recipient does not need a CardUp account to rec…" at bounding box center [538, 206] width 1076 height 631
type input "0150289767"
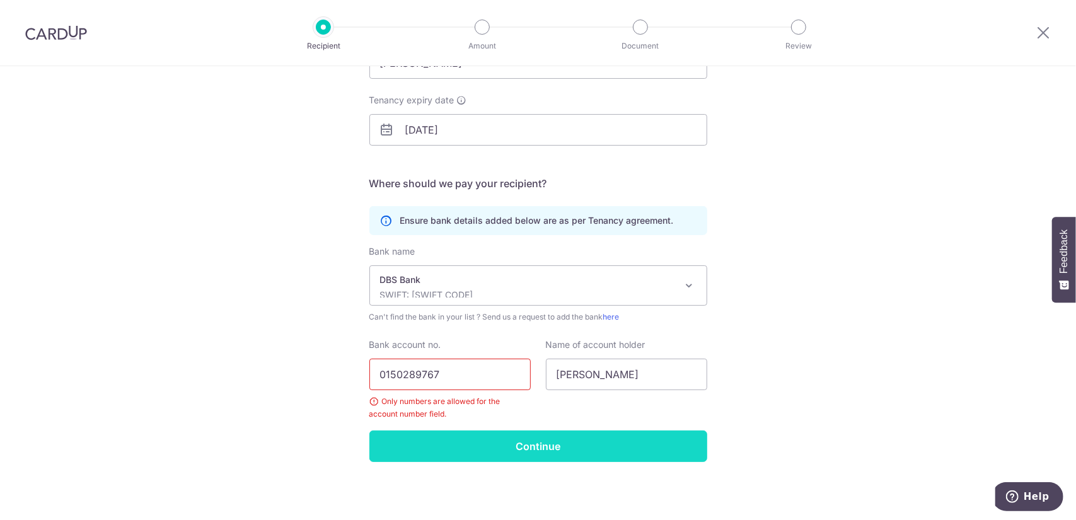
click at [581, 458] on input "Continue" at bounding box center [538, 447] width 338 height 32
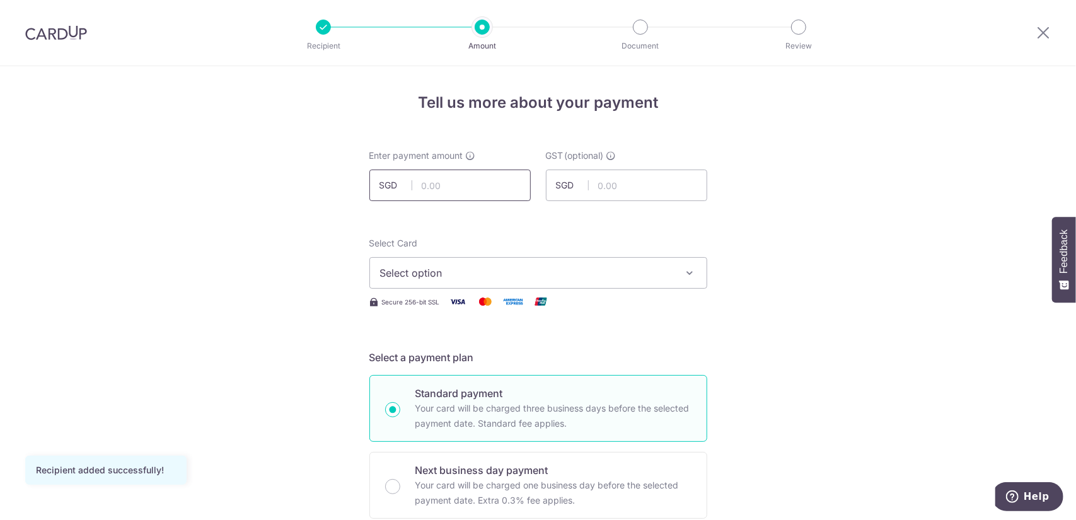
click at [496, 189] on input "text" at bounding box center [449, 186] width 161 height 32
type input "1,500.00"
click at [505, 277] on span "Select option" at bounding box center [527, 272] width 294 height 15
click at [514, 310] on span "Add credit card" at bounding box center [550, 308] width 294 height 13
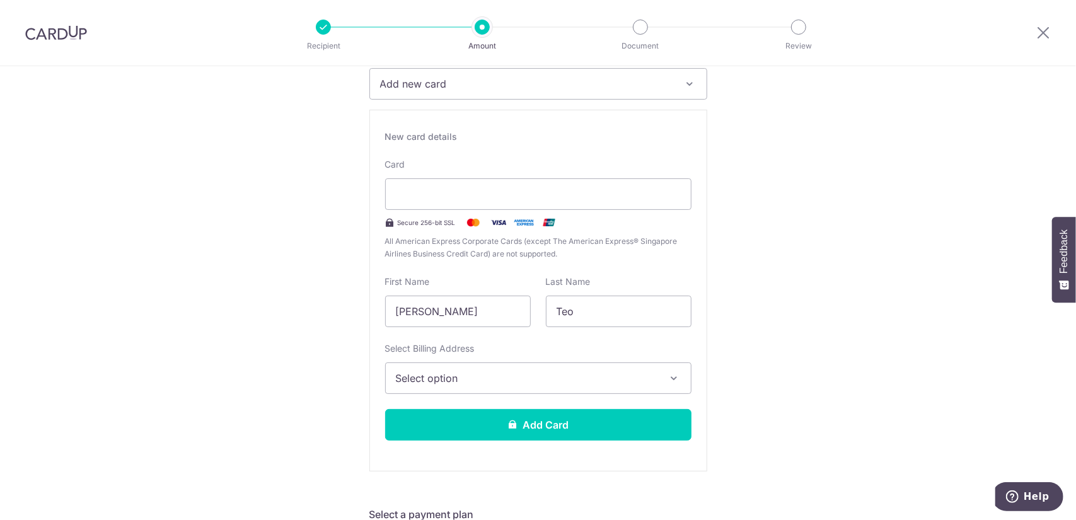
scroll to position [252, 0]
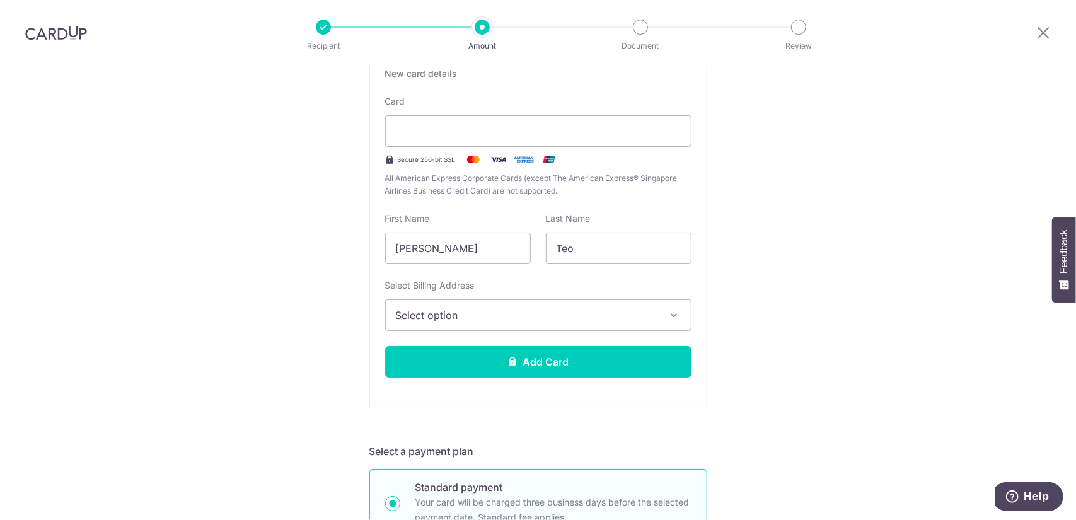
click at [590, 316] on span "Select option" at bounding box center [527, 315] width 262 height 15
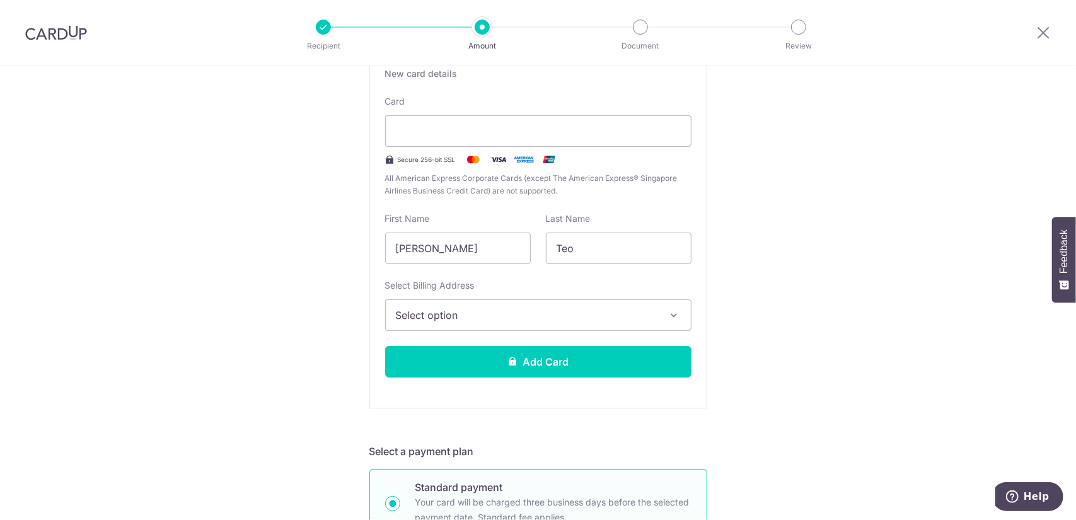
click at [619, 323] on button "Select option" at bounding box center [538, 316] width 306 height 32
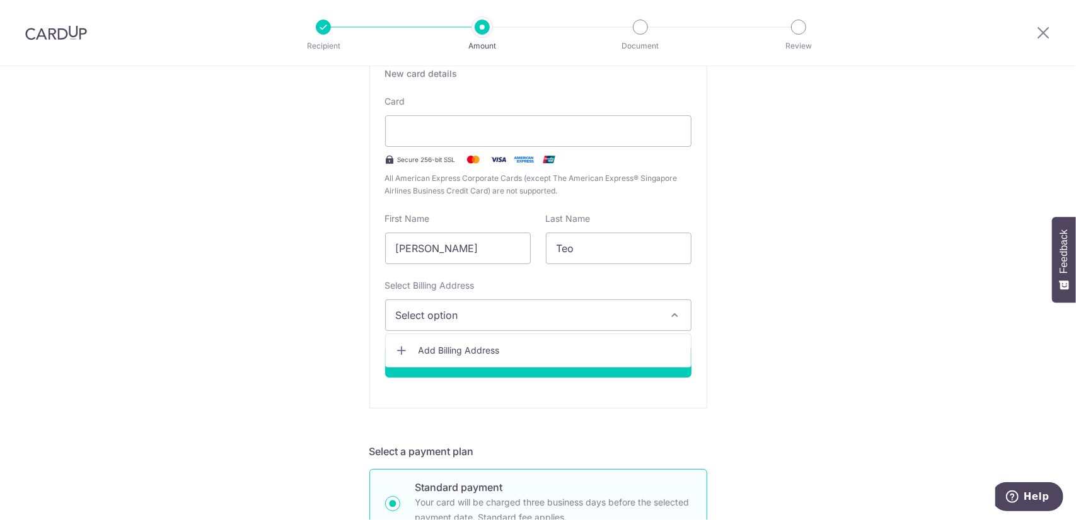
click at [536, 351] on span "Add Billing Address" at bounding box center [550, 350] width 262 height 13
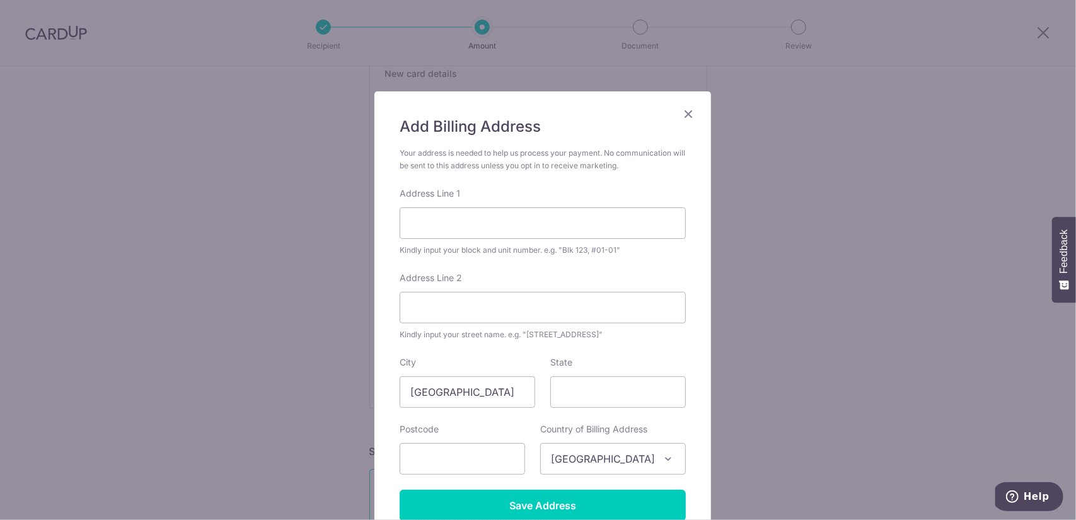
click at [683, 113] on icon "Close" at bounding box center [688, 114] width 15 height 16
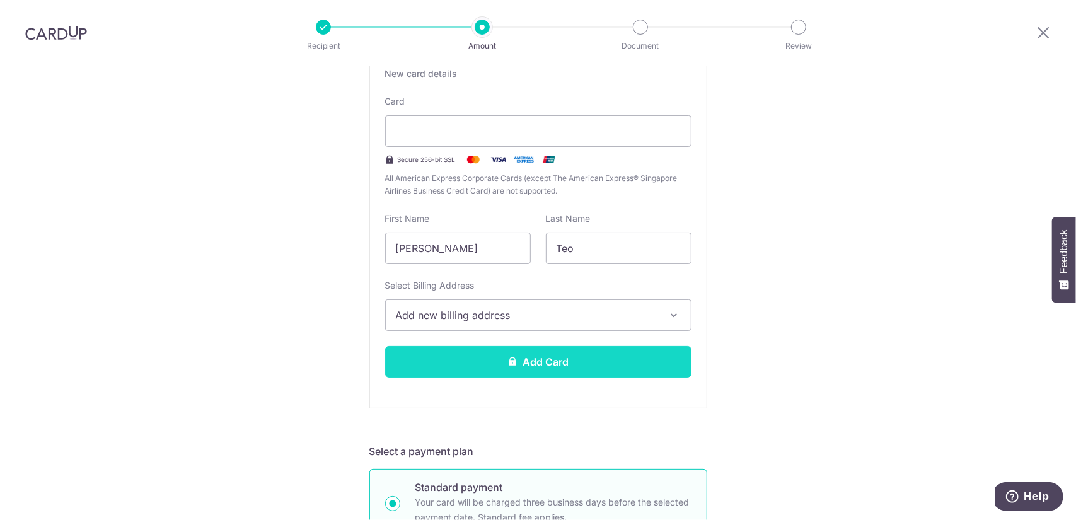
click at [571, 359] on button "Add Card" at bounding box center [538, 362] width 306 height 32
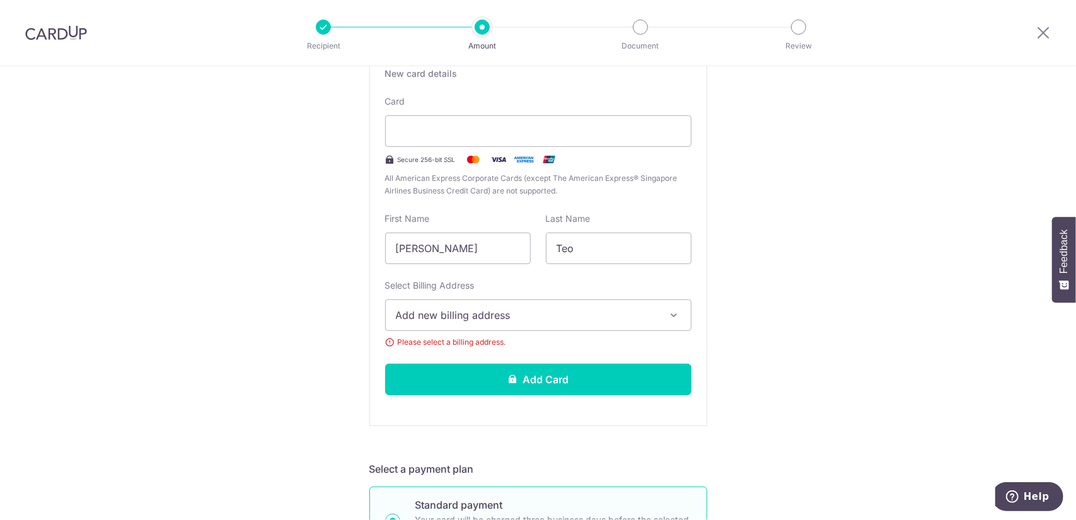
click at [584, 317] on span "Add new billing address" at bounding box center [527, 315] width 262 height 15
click at [550, 346] on span "Add Billing Address" at bounding box center [550, 350] width 262 height 13
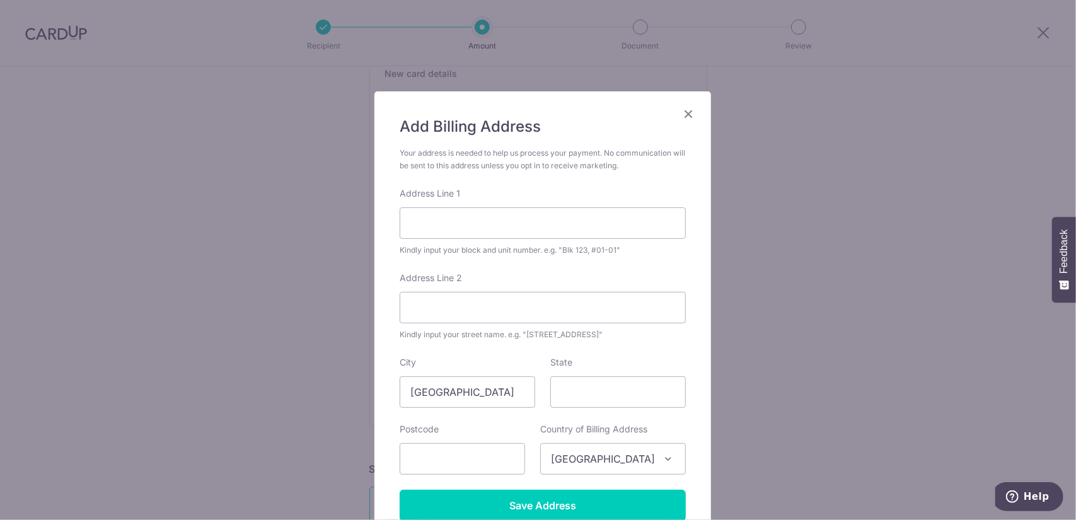
click at [487, 204] on div "Address Line 1 Kindly input your block and unit number. e.g. "Blk 123, #01-01"" at bounding box center [543, 221] width 286 height 69
click at [483, 217] on input "Address Line 1" at bounding box center [543, 223] width 286 height 32
type input "Blk 120B punggol edgeldale plains"
type input "#06-289"
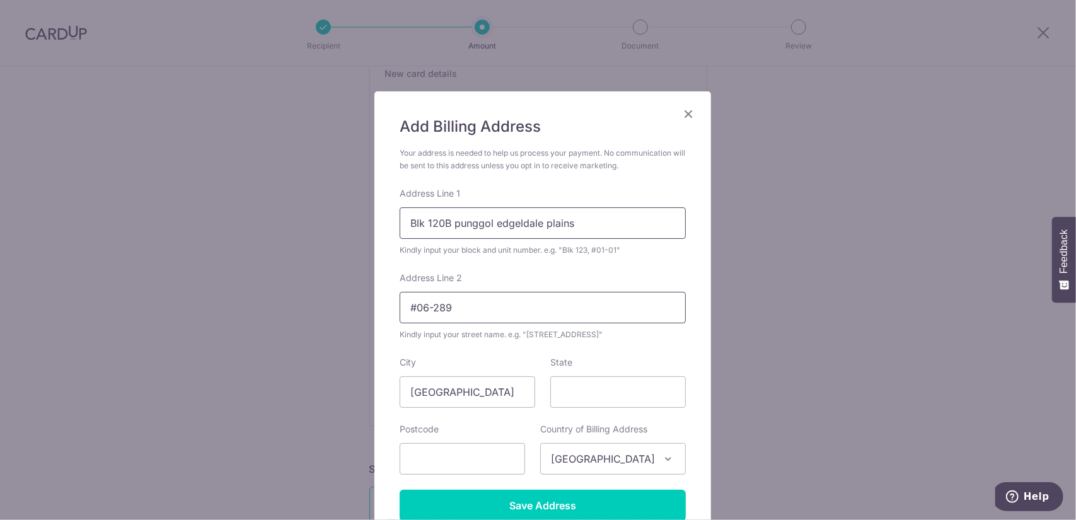
type input "Singapore"
type input "822120"
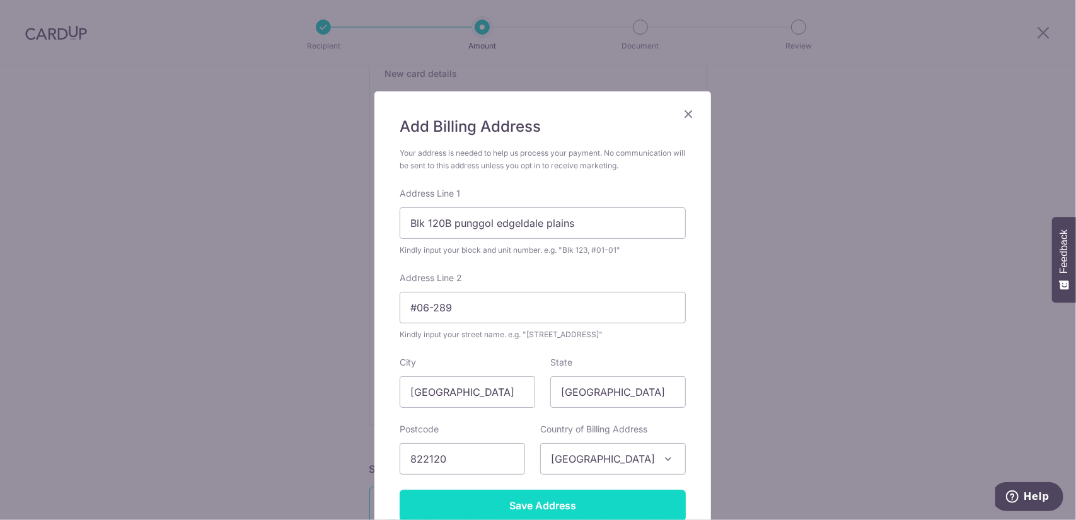
click at [584, 498] on input "Save Address" at bounding box center [543, 506] width 286 height 32
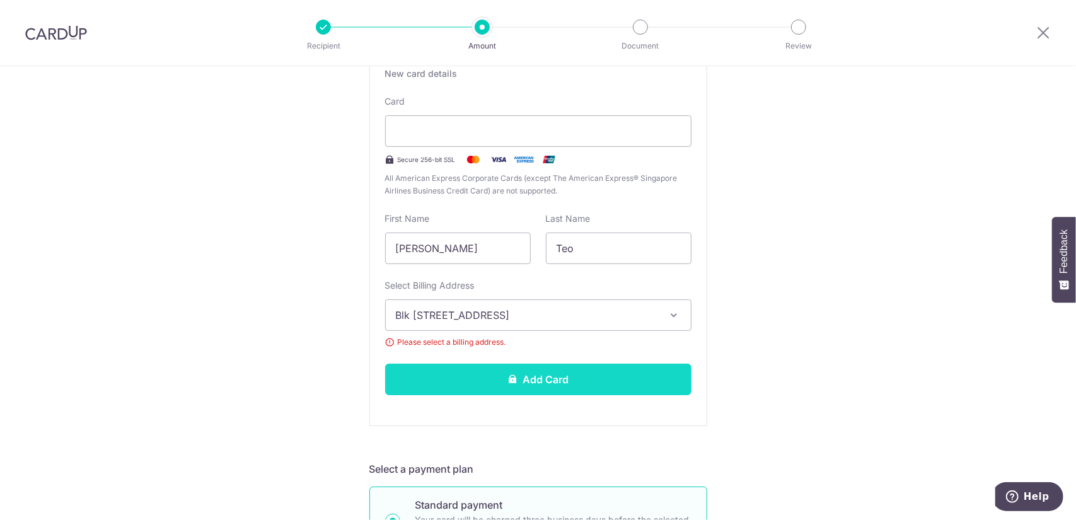
click at [613, 378] on button "Add Card" at bounding box center [538, 380] width 306 height 32
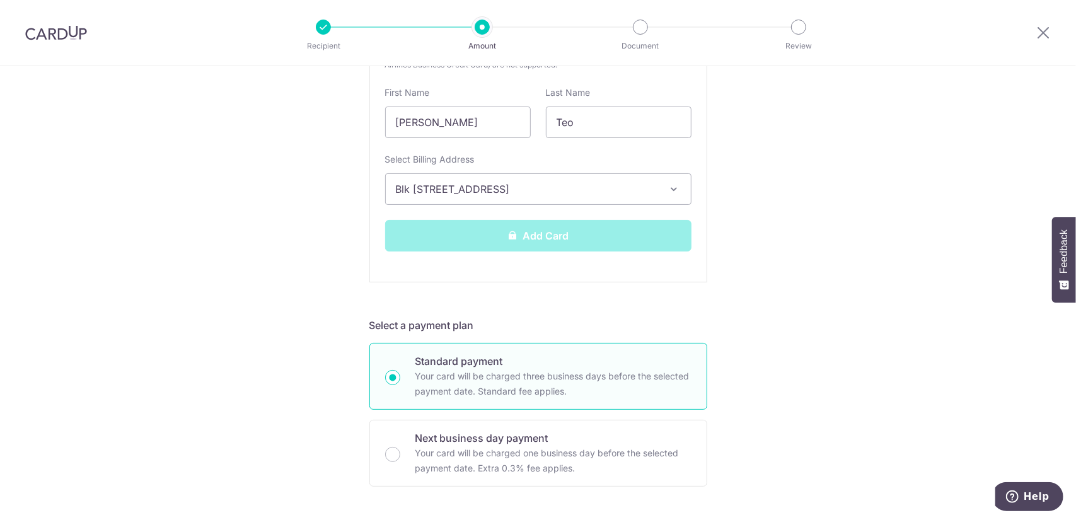
scroll to position [441, 0]
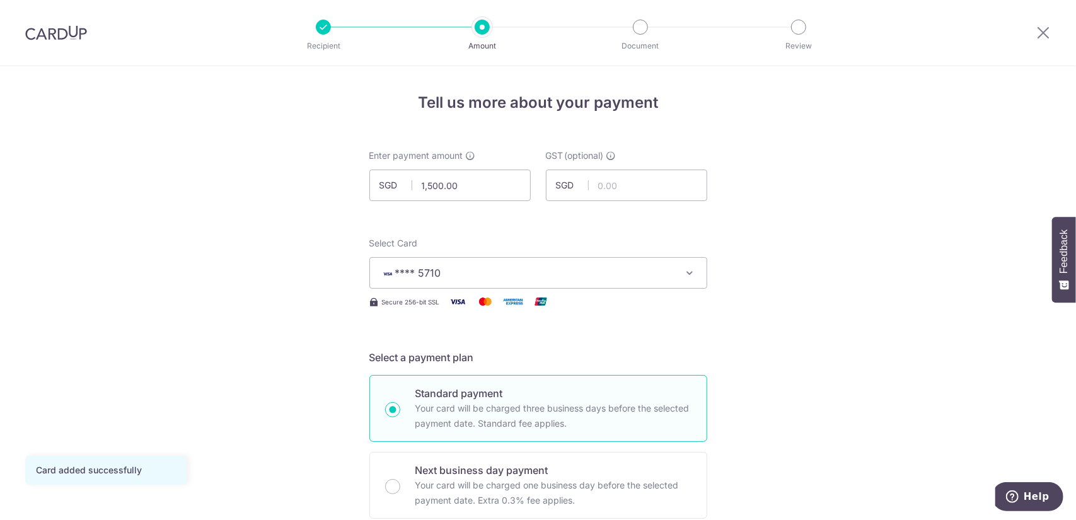
scroll to position [189, 0]
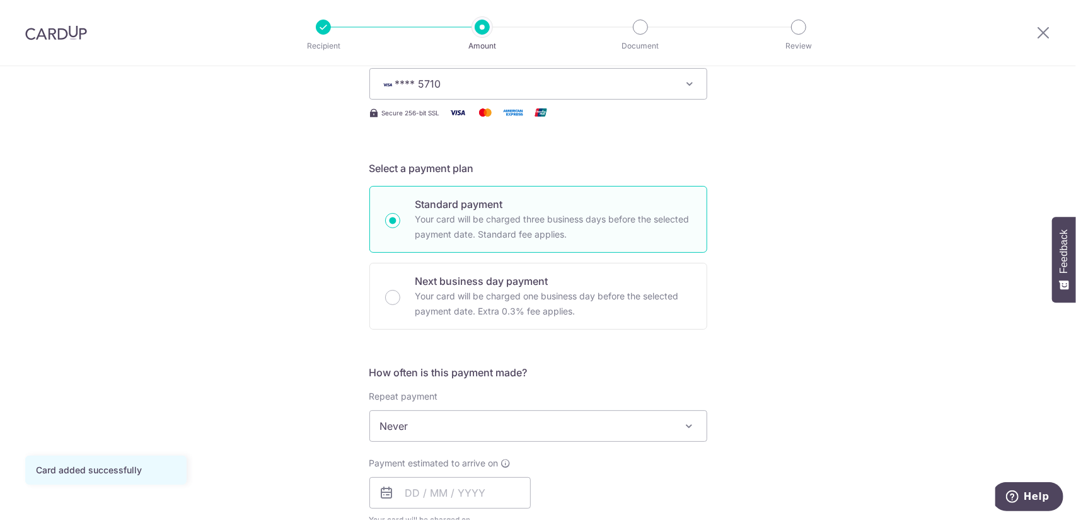
click at [614, 421] on span "Never" at bounding box center [538, 426] width 337 height 30
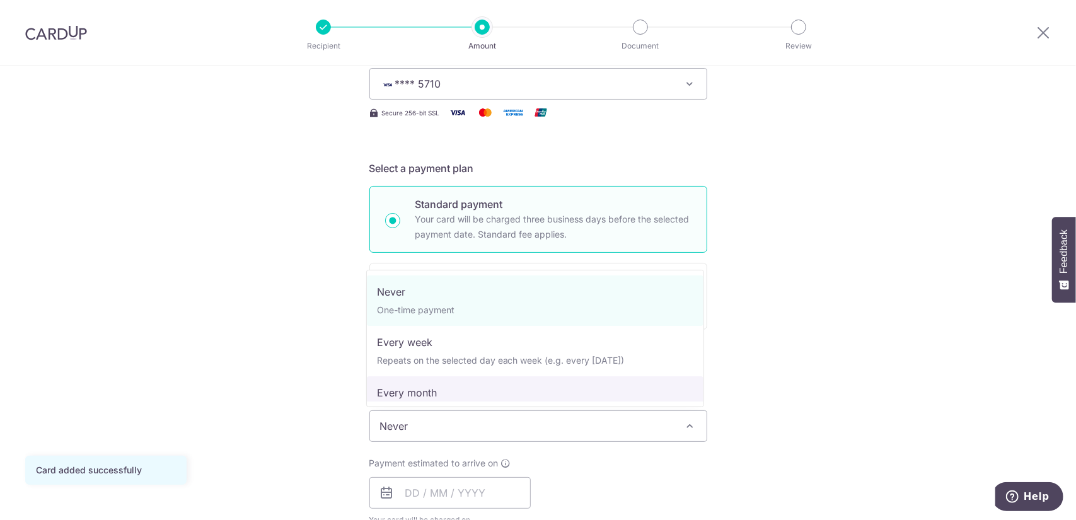
select select "3"
type input "[DATE]"
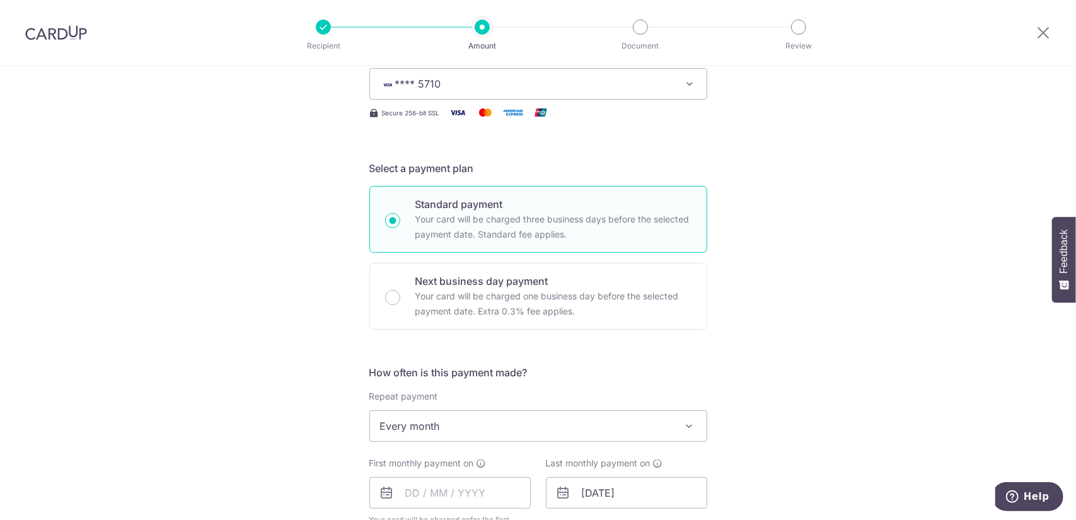
scroll to position [252, 0]
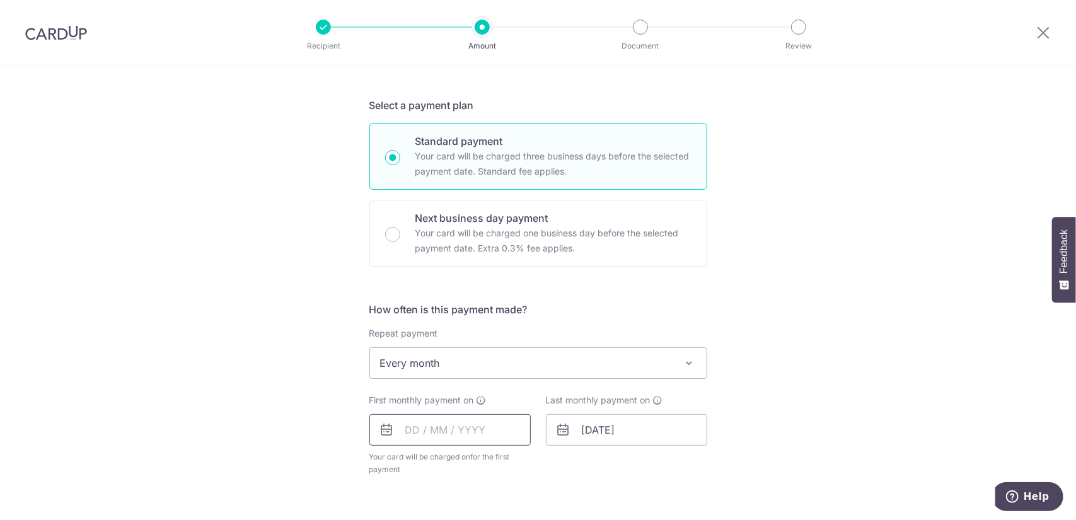
click at [450, 434] on input "text" at bounding box center [449, 430] width 161 height 32
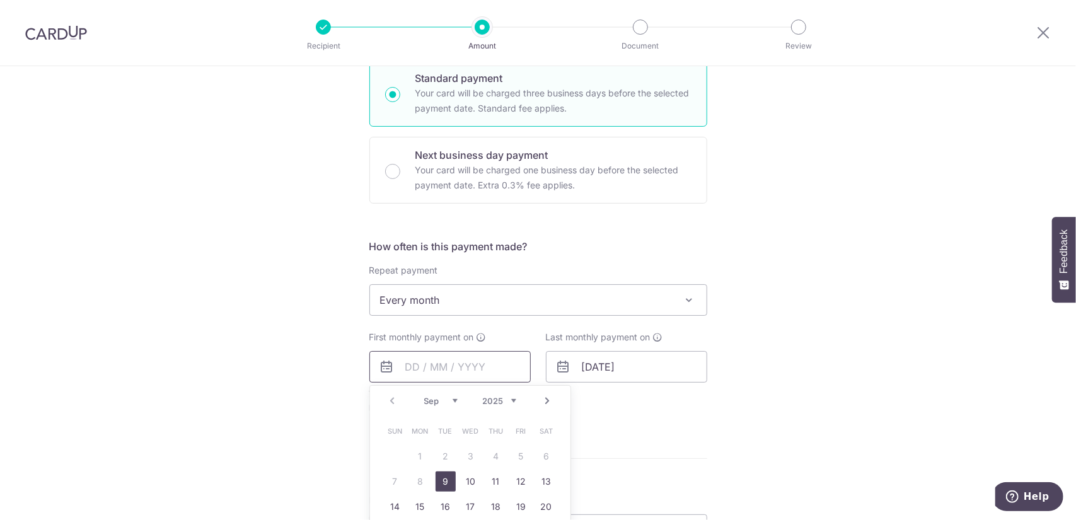
scroll to position [378, 0]
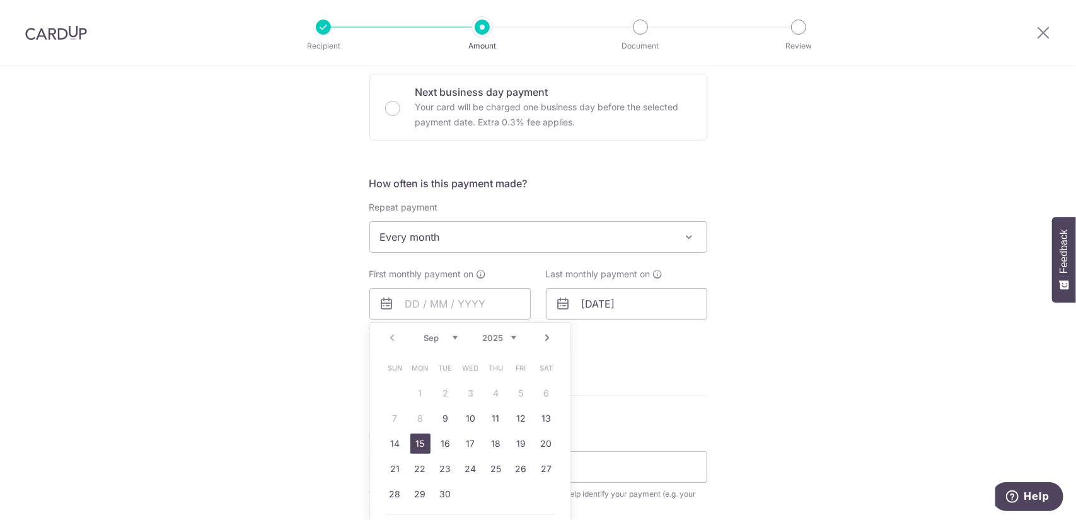
click at [420, 443] on link "15" at bounding box center [420, 444] width 20 height 20
type input "[DATE]"
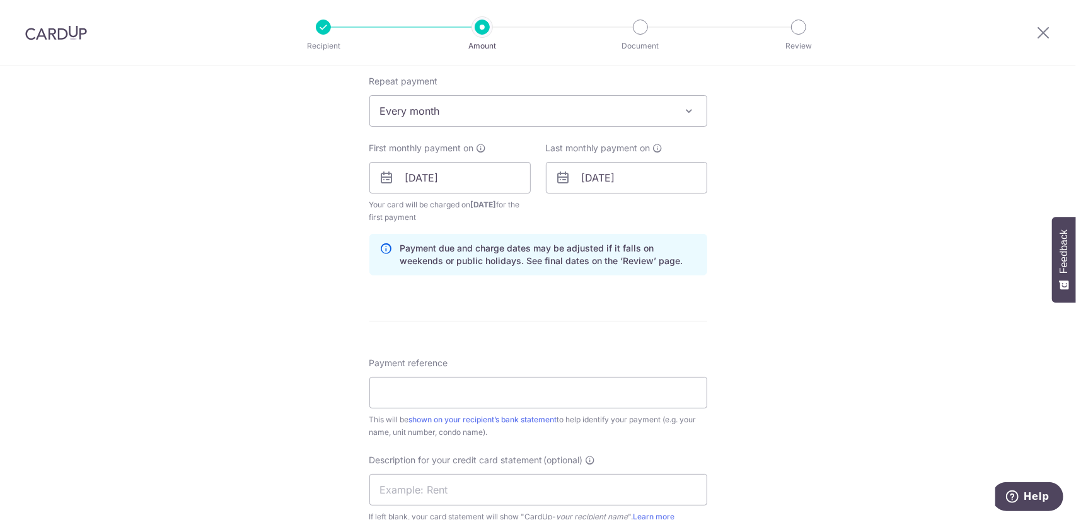
scroll to position [567, 0]
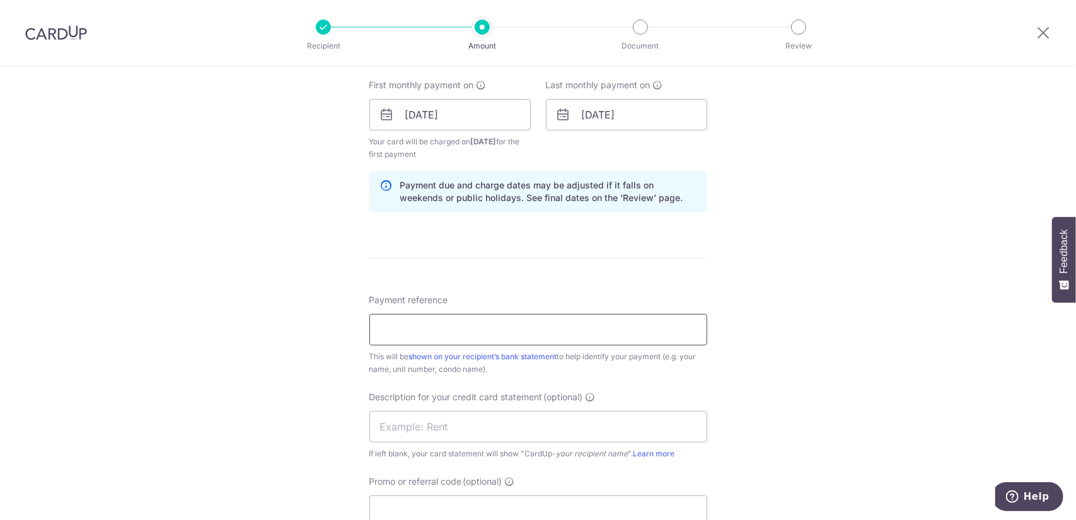
click at [651, 321] on input "Payment reference" at bounding box center [538, 330] width 338 height 32
click at [571, 336] on input "Payment reference" at bounding box center [538, 330] width 338 height 32
type input "pelikat 01-88"
click at [542, 434] on input "text" at bounding box center [538, 427] width 338 height 32
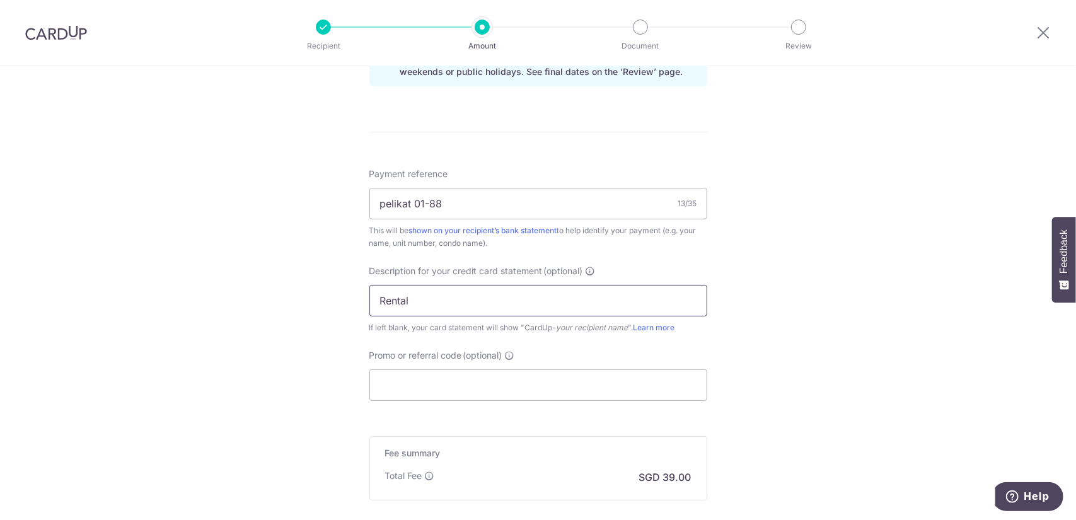
scroll to position [820, 0]
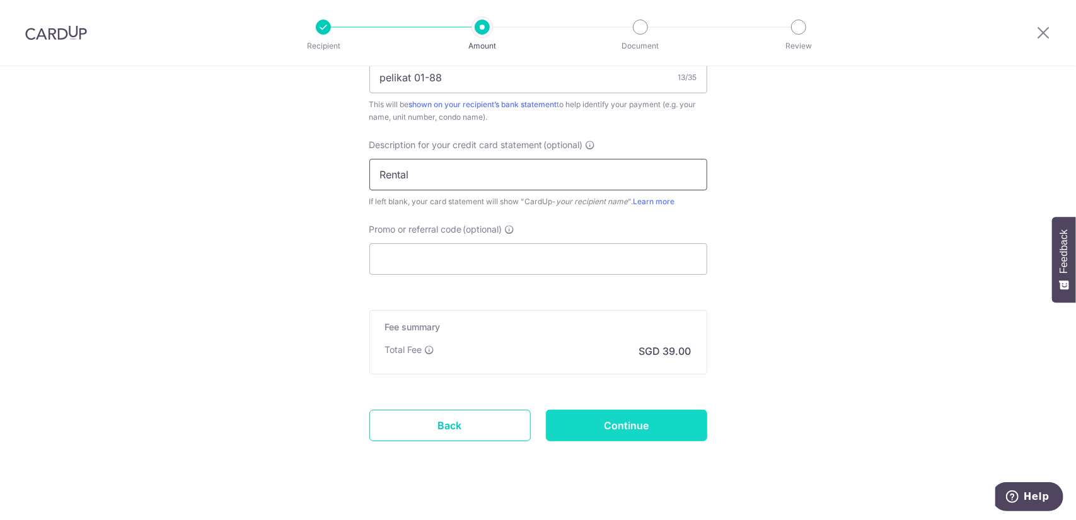
type input "Rental"
click at [638, 420] on input "Continue" at bounding box center [626, 426] width 161 height 32
type input "Create Schedule"
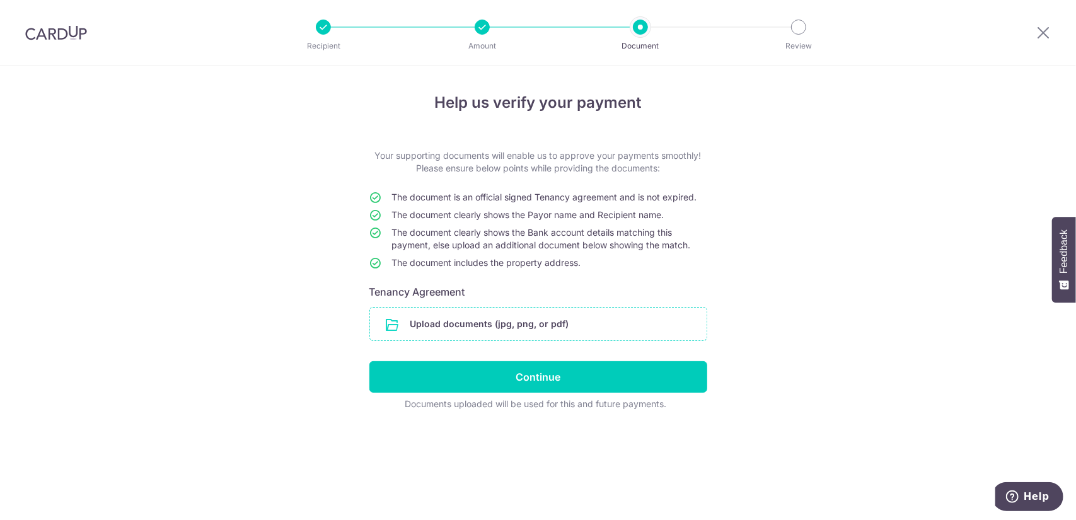
click at [559, 327] on input "file" at bounding box center [538, 324] width 337 height 33
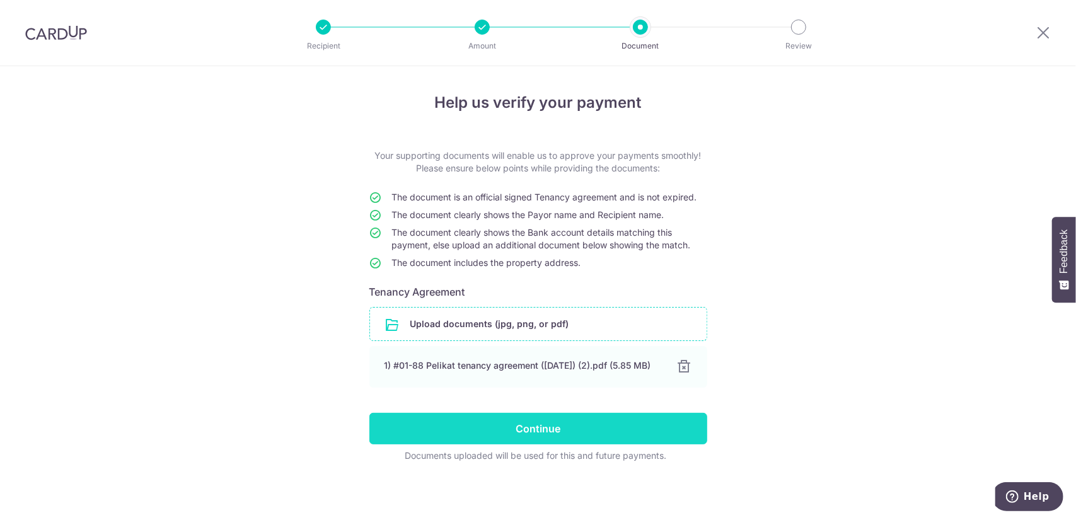
click at [591, 439] on input "Continue" at bounding box center [538, 429] width 338 height 32
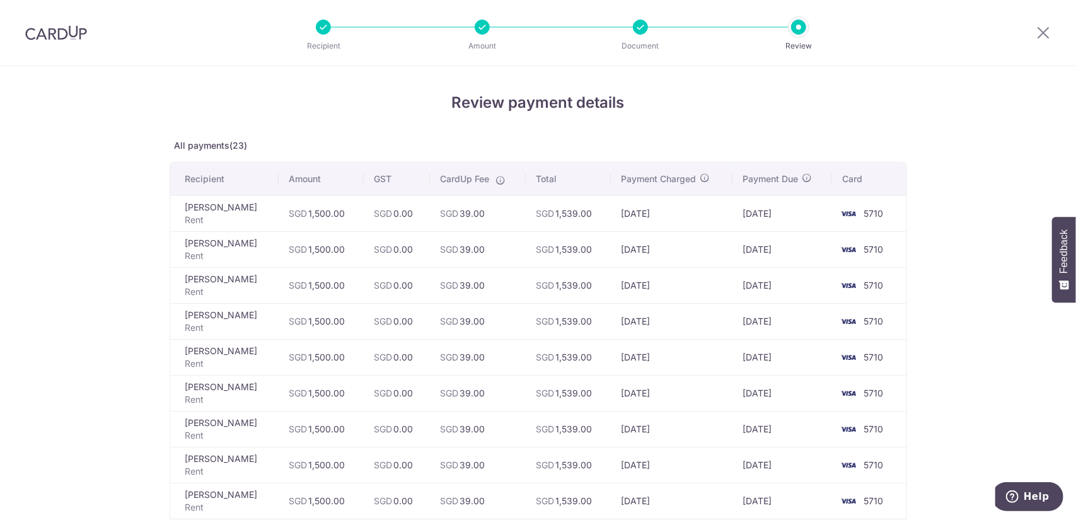
click at [641, 27] on div at bounding box center [640, 27] width 15 height 15
click at [1051, 28] on div at bounding box center [1044, 33] width 66 height 66
click at [1047, 30] on icon at bounding box center [1043, 33] width 15 height 16
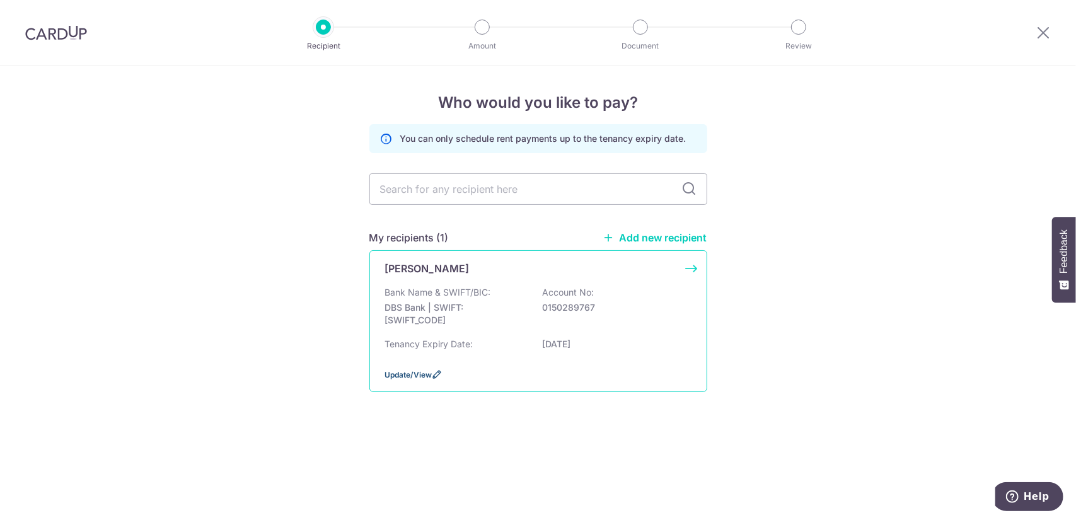
click at [428, 373] on span "Update/View" at bounding box center [408, 374] width 47 height 9
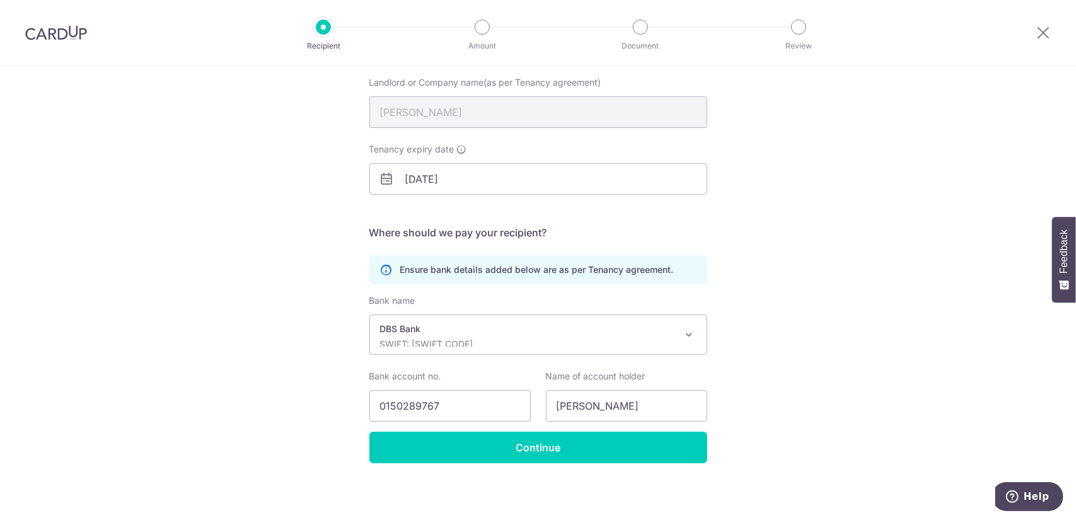
scroll to position [127, 0]
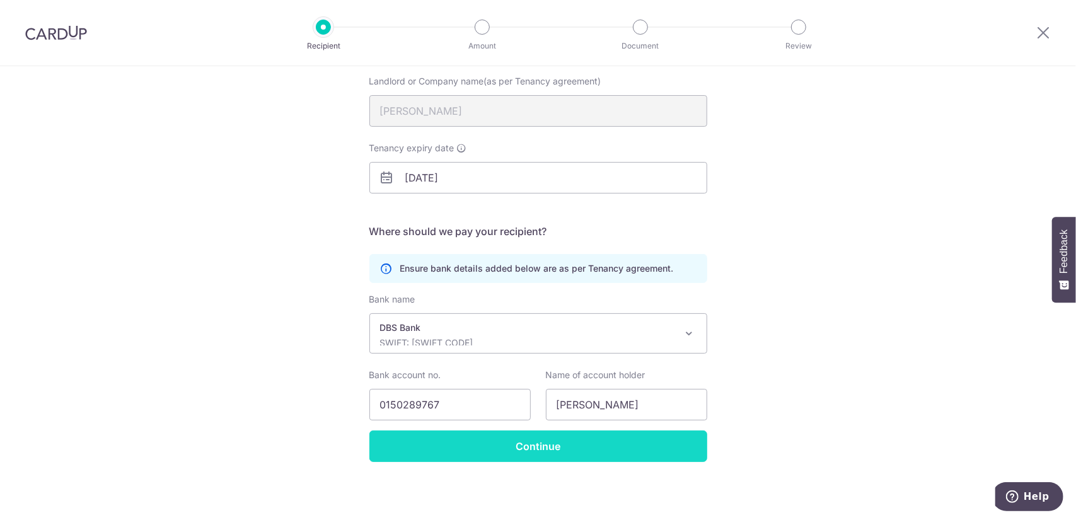
click at [602, 451] on input "Continue" at bounding box center [538, 447] width 338 height 32
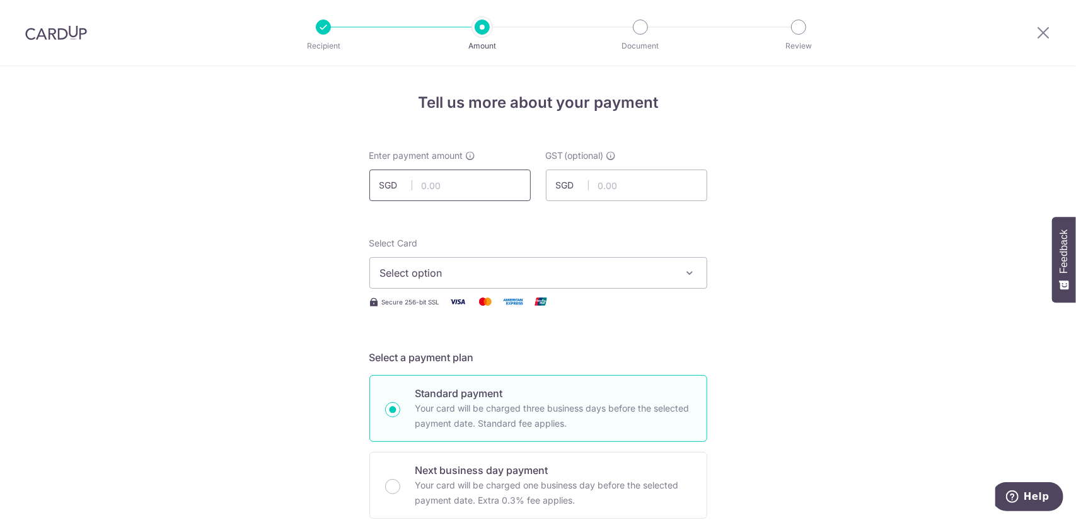
click at [482, 184] on input "text" at bounding box center [449, 186] width 161 height 32
type input "1,500.00"
click at [558, 258] on div "Select Card Select option Add credit card Your Cards **** 5710" at bounding box center [538, 263] width 338 height 52
click at [556, 260] on button "Select option" at bounding box center [538, 273] width 338 height 32
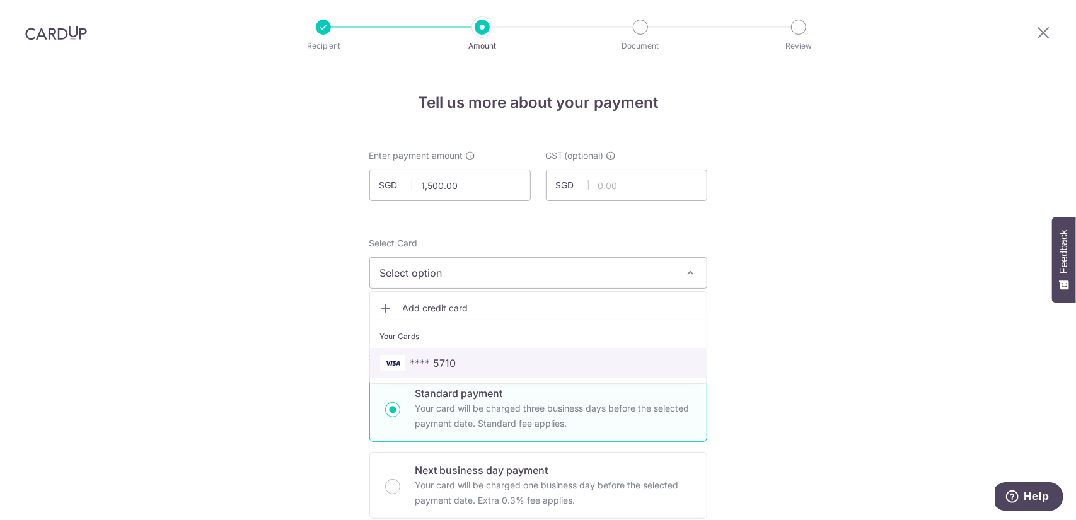
click at [460, 361] on span "**** 5710" at bounding box center [538, 363] width 317 height 15
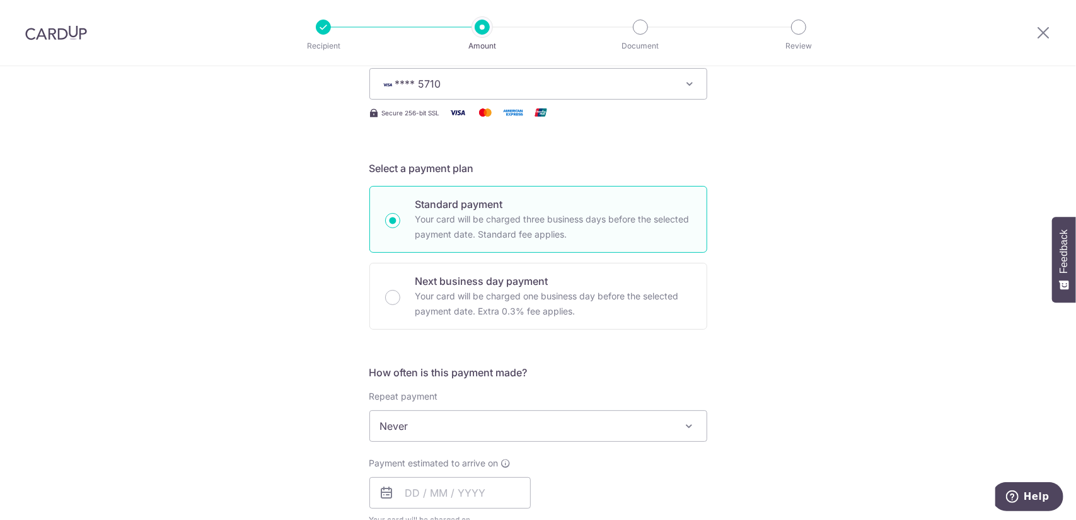
scroll to position [315, 0]
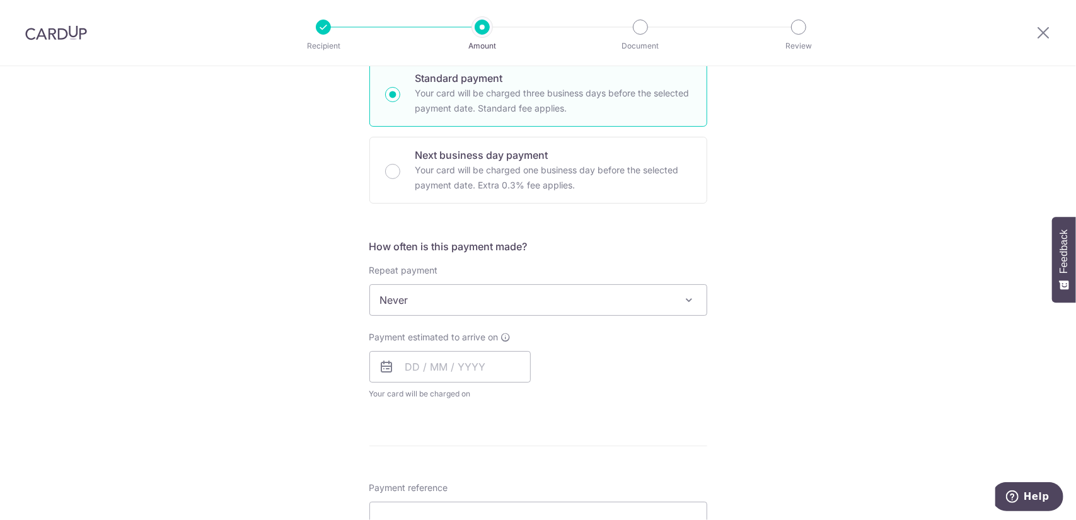
click at [555, 297] on span "Never" at bounding box center [538, 300] width 337 height 30
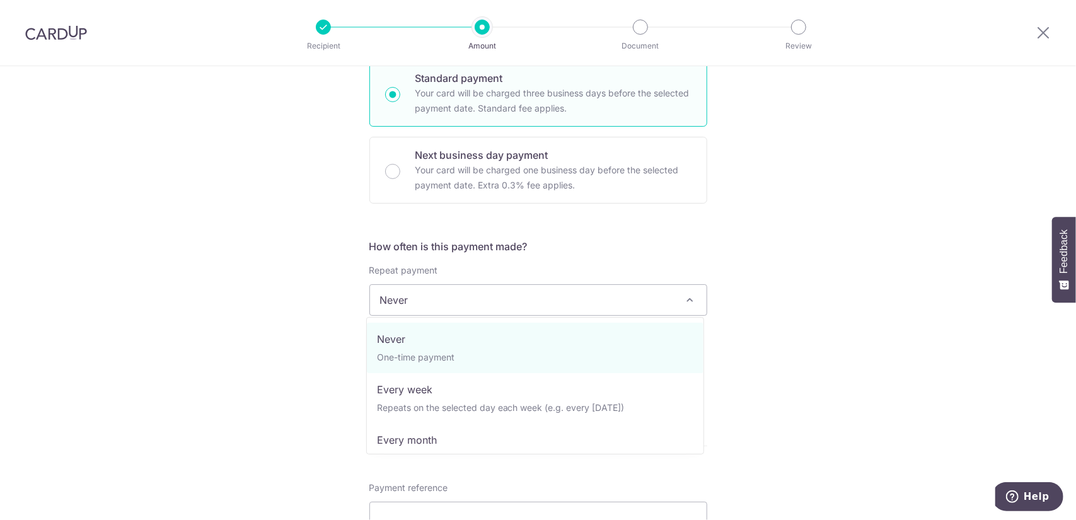
click at [789, 294] on div "Tell us more about your payment Enter payment amount SGD 1,500.00 1500.00 GST (…" at bounding box center [538, 363] width 1076 height 1225
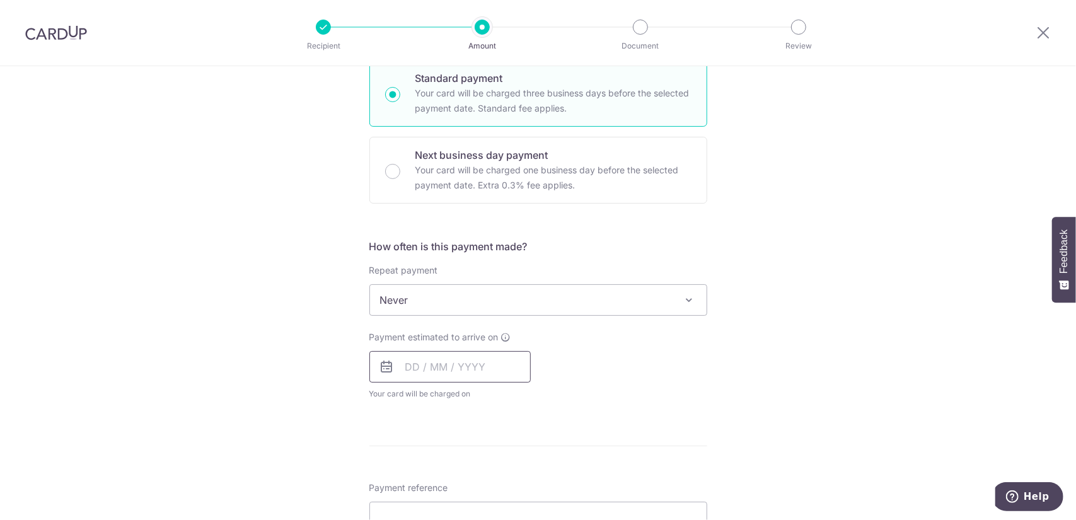
click at [497, 360] on input "text" at bounding box center [449, 367] width 161 height 32
drag, startPoint x: 525, startPoint y: 479, endPoint x: 701, endPoint y: 364, distance: 210.4
click at [525, 479] on link "12" at bounding box center [521, 482] width 20 height 20
type input "[DATE]"
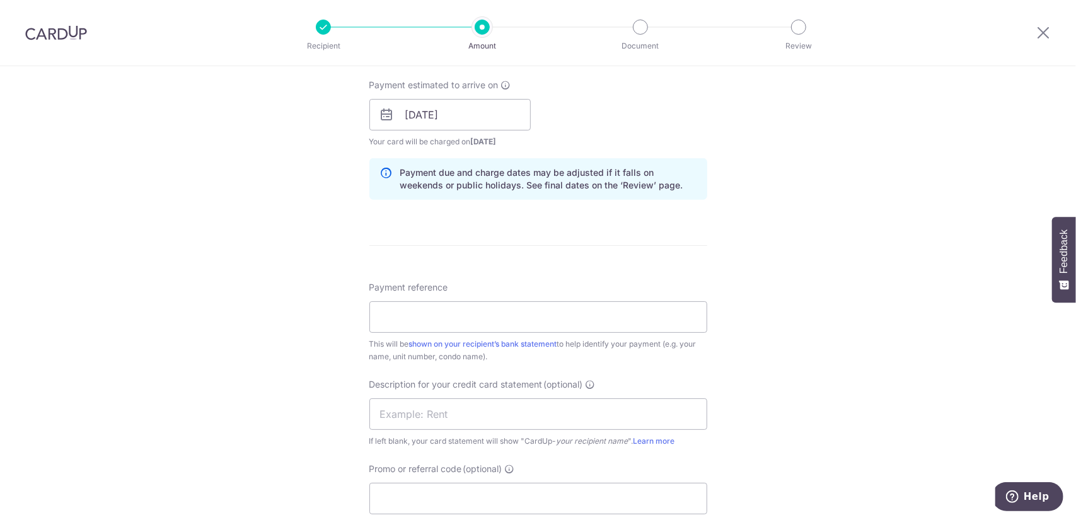
scroll to position [631, 0]
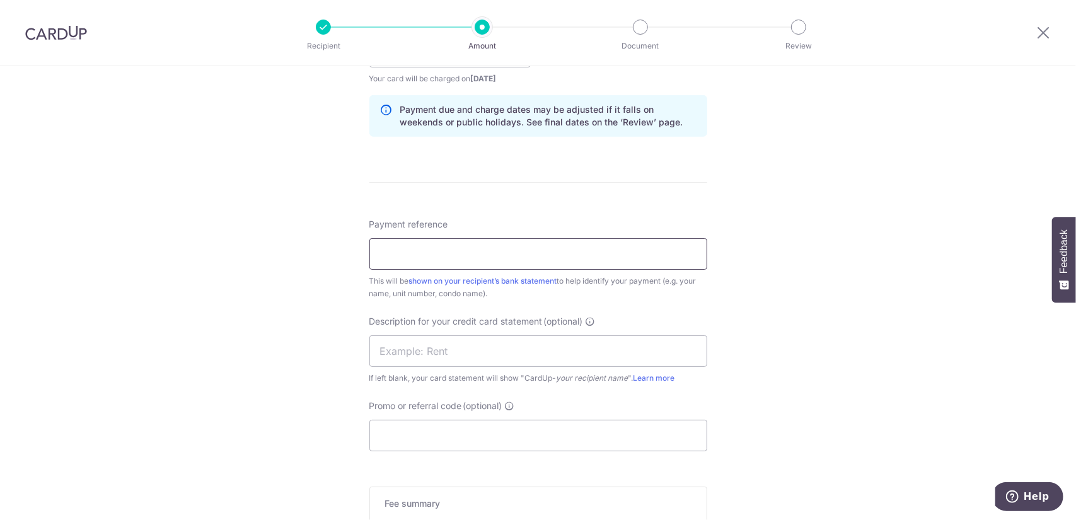
click at [573, 255] on input "Payment reference" at bounding box center [538, 254] width 338 height 32
type input "pelikat 01-88"
click at [492, 322] on span "Description for your credit card statement" at bounding box center [455, 321] width 173 height 13
click at [487, 341] on input "text" at bounding box center [538, 351] width 338 height 32
click at [486, 347] on input "text" at bounding box center [538, 351] width 338 height 32
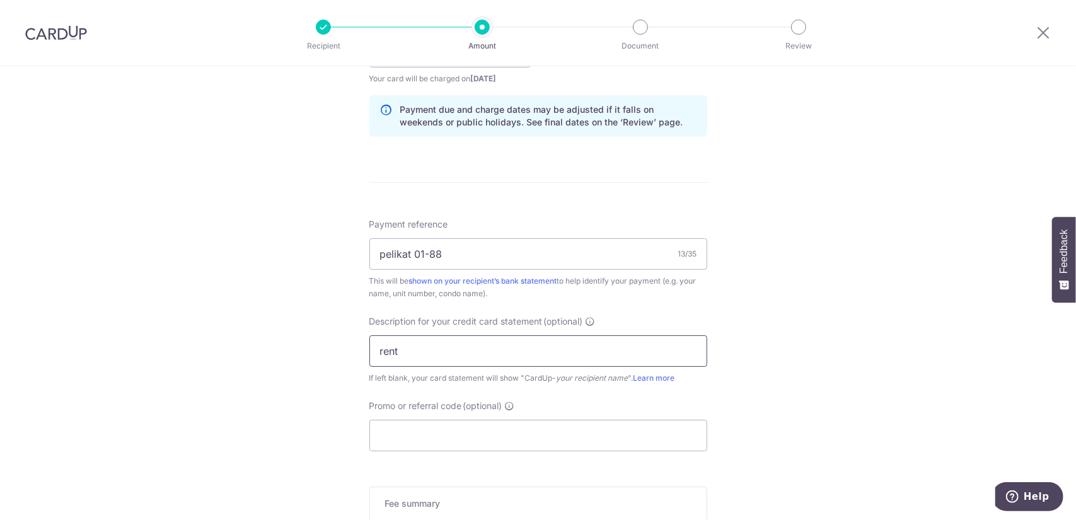
type input "rent"
drag, startPoint x: 810, startPoint y: 334, endPoint x: 811, endPoint y: 311, distance: 22.7
click at [810, 332] on div "Tell us more about your payment Enter payment amount SGD 1,500.00 1500.00 GST (…" at bounding box center [538, 74] width 1076 height 1277
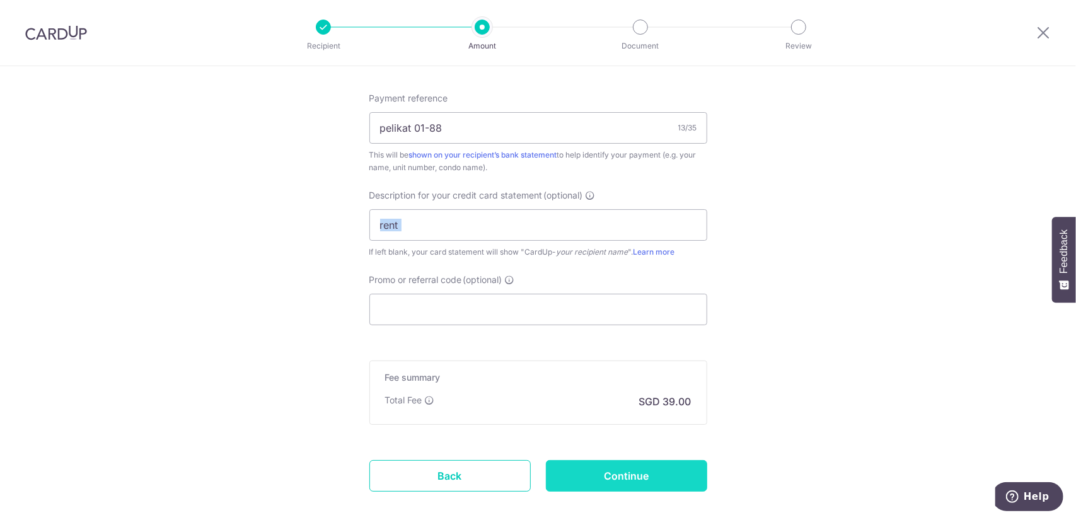
click at [634, 468] on input "Continue" at bounding box center [626, 476] width 161 height 32
type input "Create Schedule"
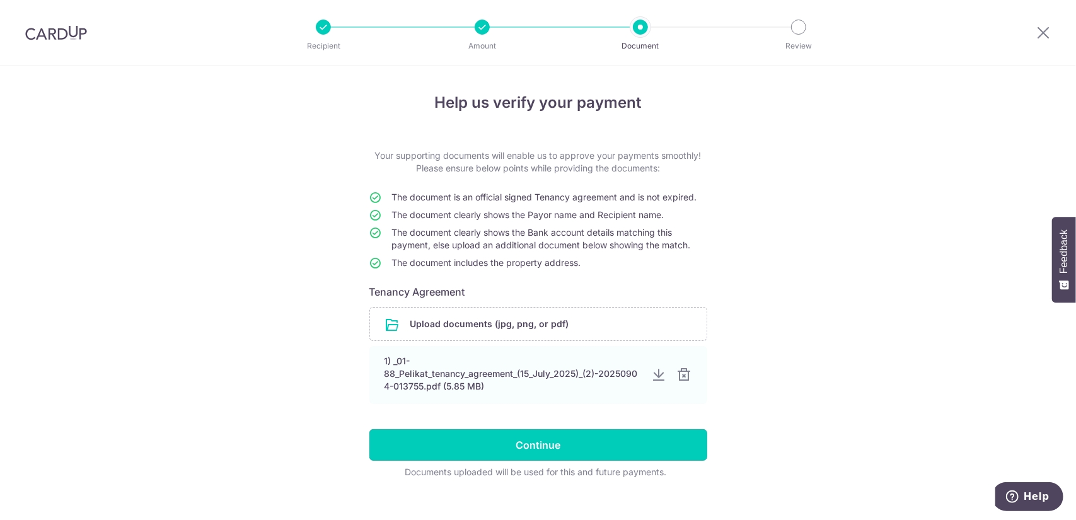
click at [570, 443] on input "Continue" at bounding box center [538, 445] width 338 height 32
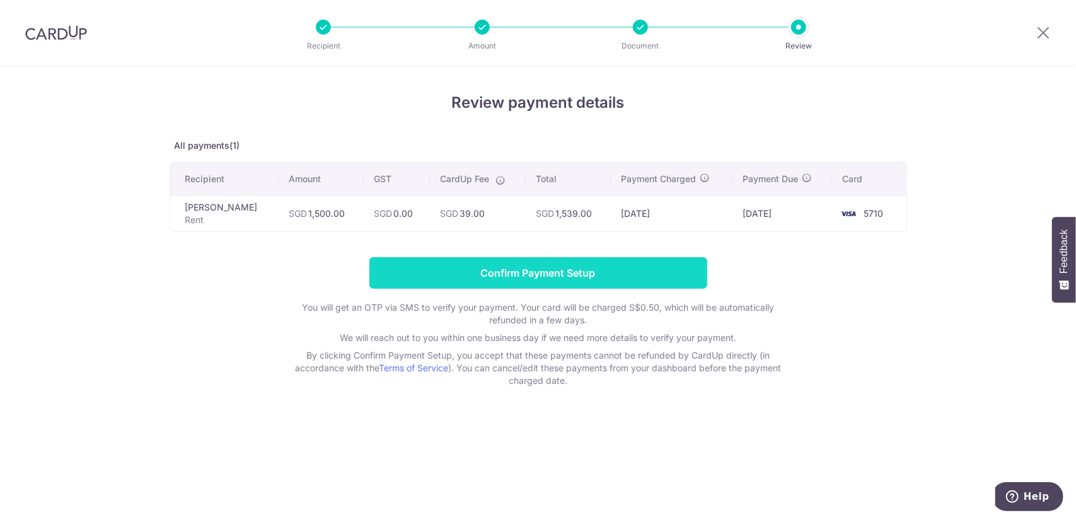
click at [675, 282] on input "Confirm Payment Setup" at bounding box center [538, 273] width 338 height 32
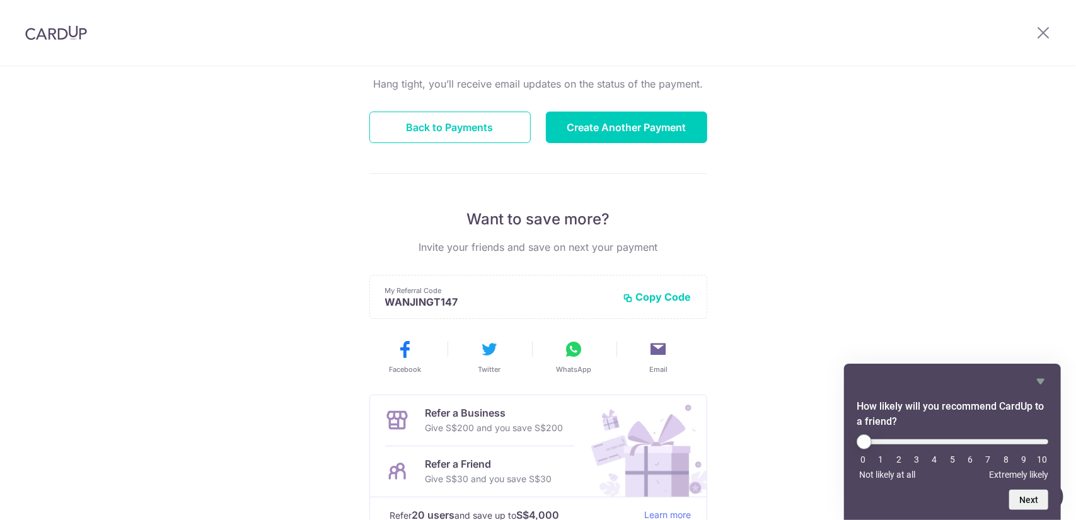
scroll to position [189, 0]
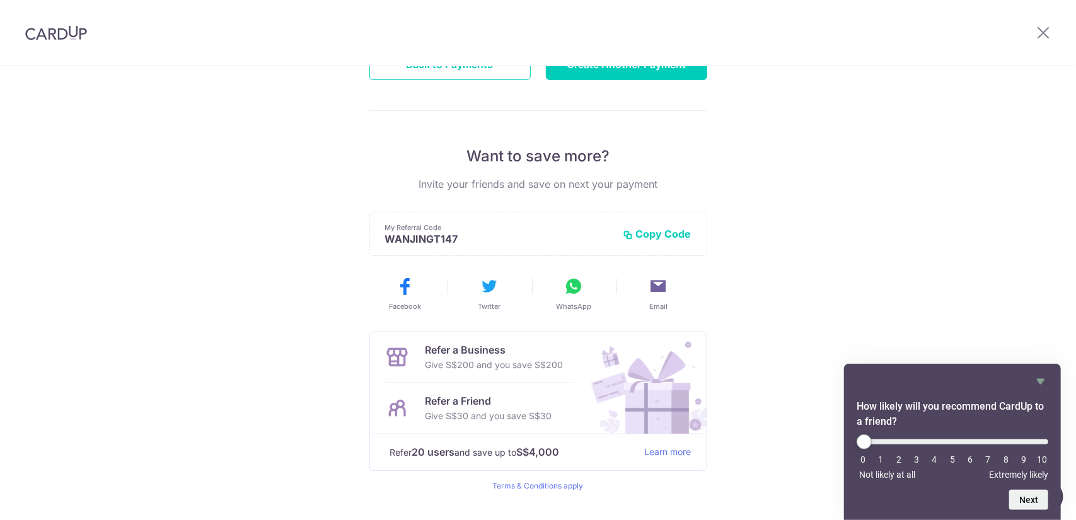
click at [1037, 371] on div "How likely will you recommend CardUp to a friend? 0 1 2 3 4 5 6 7 8 9 10 Not li…" at bounding box center [952, 442] width 217 height 156
click at [829, 230] on div "Payment created! Hang tight, you’ll receive email updates on the status of the …" at bounding box center [538, 213] width 1076 height 673
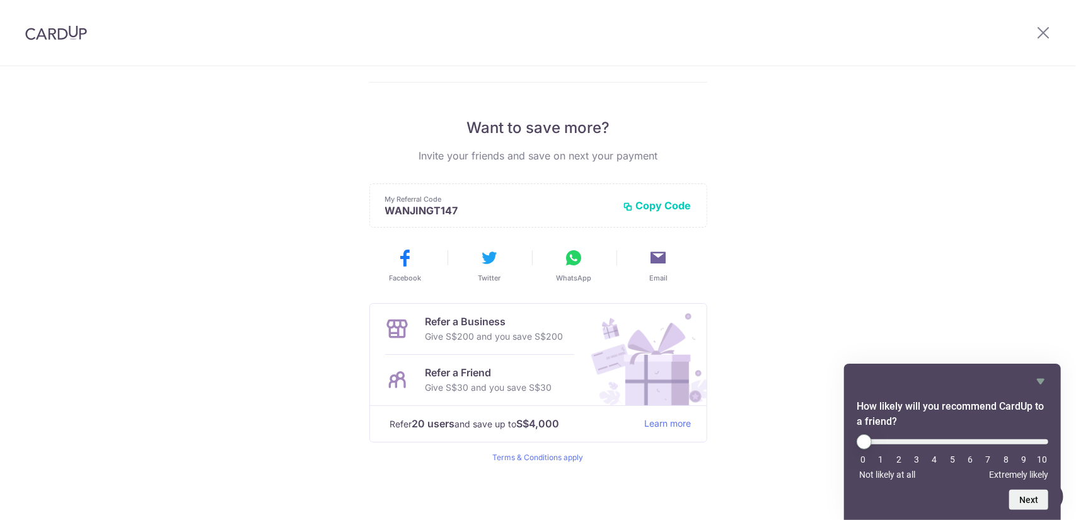
scroll to position [0, 0]
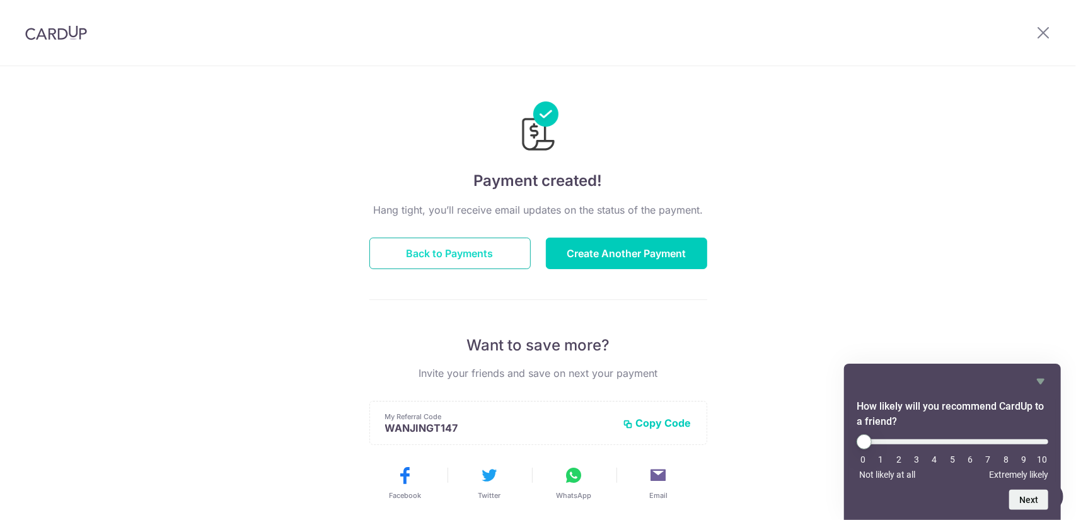
click at [494, 264] on button "Back to Payments" at bounding box center [449, 254] width 161 height 32
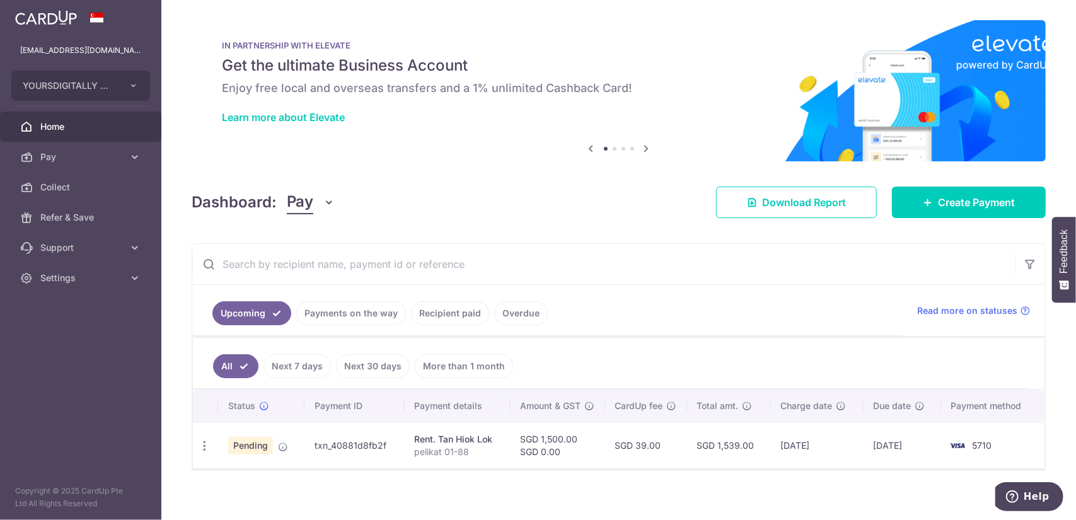
click at [346, 311] on link "Payments on the way" at bounding box center [351, 313] width 110 height 24
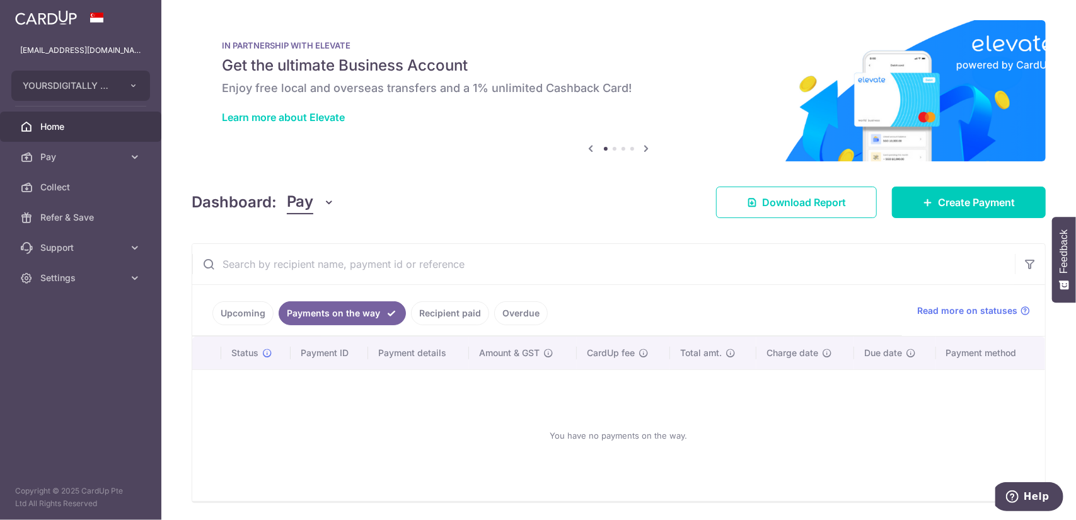
click at [457, 307] on link "Recipient paid" at bounding box center [450, 313] width 78 height 24
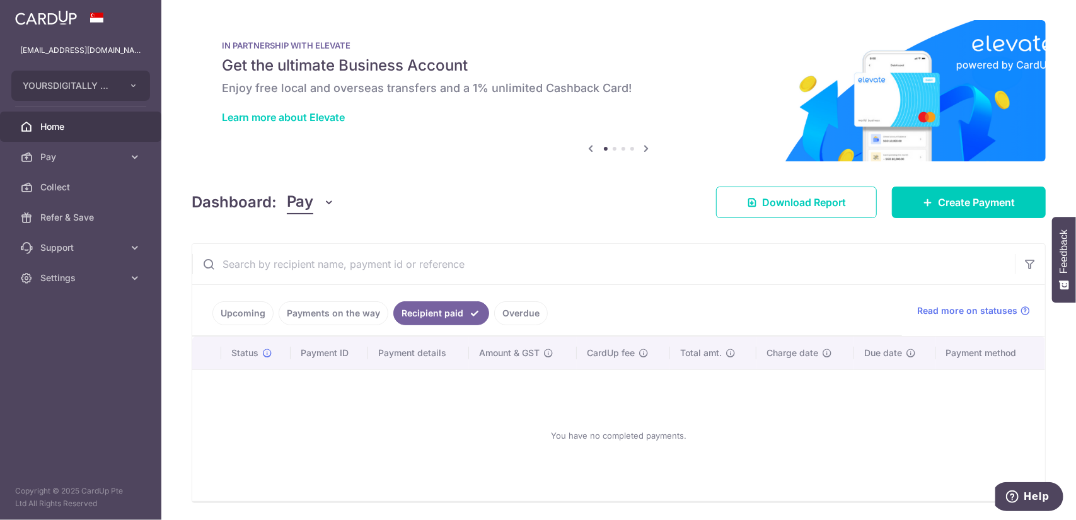
click at [521, 312] on link "Overdue" at bounding box center [521, 313] width 54 height 24
click at [257, 309] on link "Upcoming" at bounding box center [242, 313] width 61 height 24
